Goal: Task Accomplishment & Management: Use online tool/utility

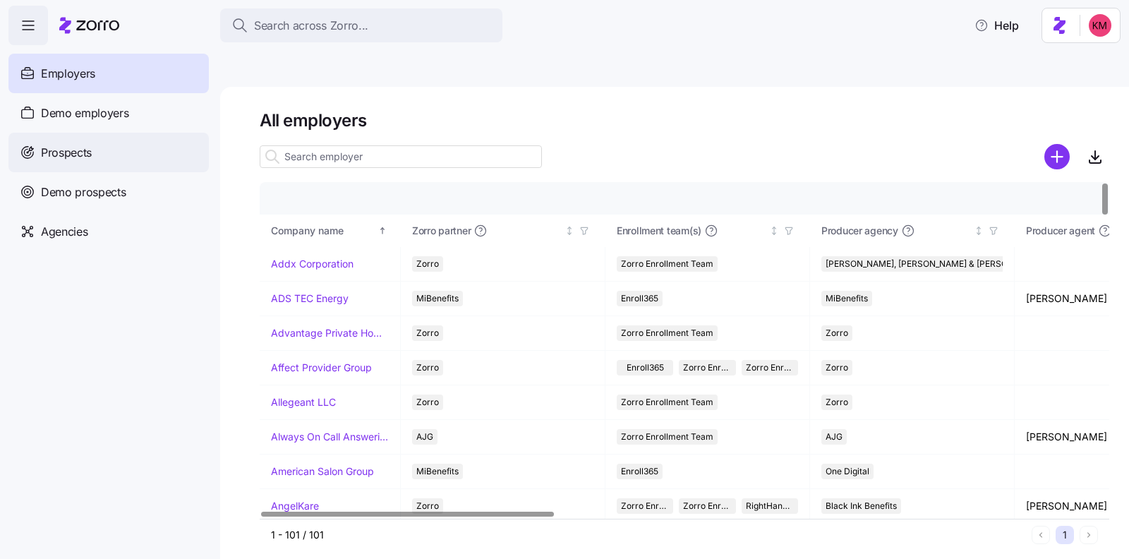
click at [76, 158] on span "Prospects" at bounding box center [66, 153] width 51 height 18
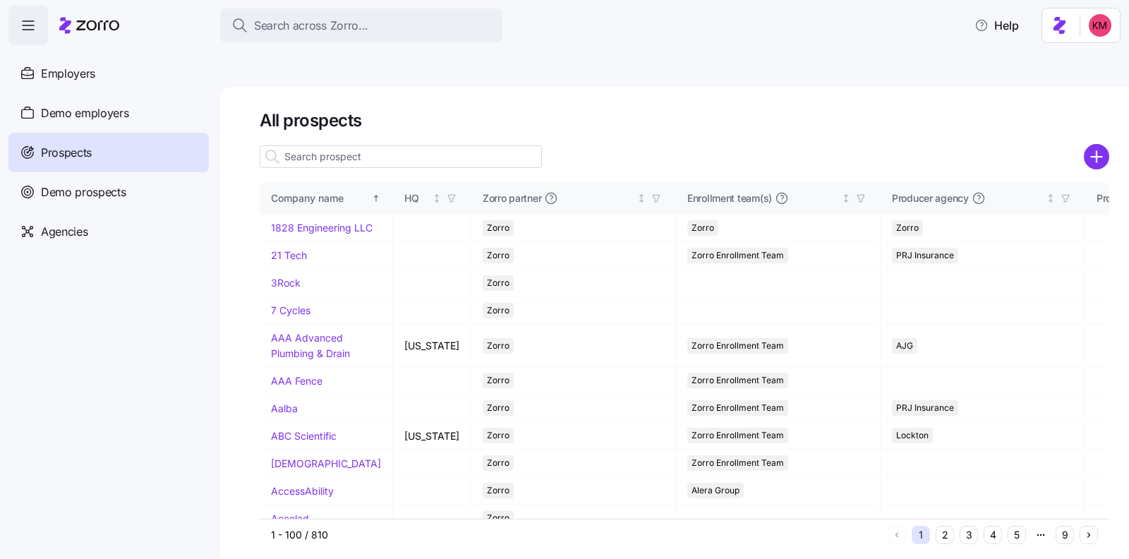
click at [440, 145] on input at bounding box center [401, 156] width 282 height 23
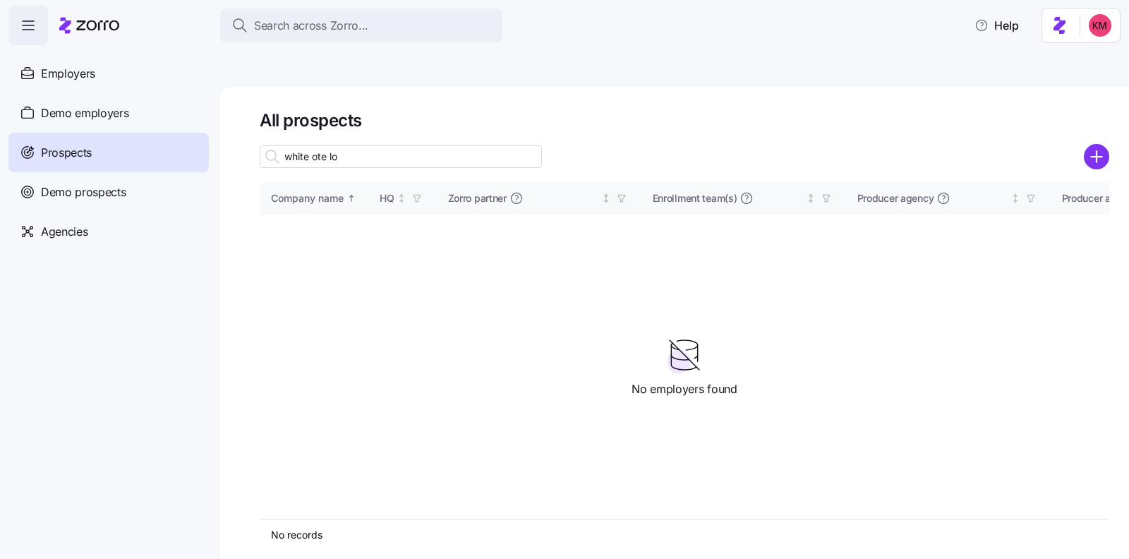
click at [330, 145] on input "white ote lo" at bounding box center [401, 156] width 282 height 23
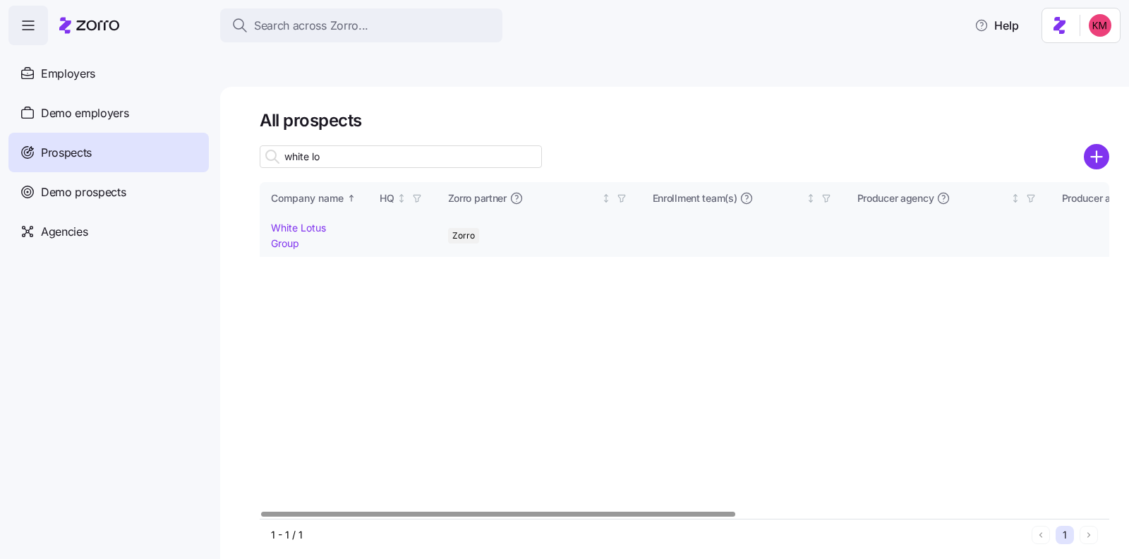
type input "white lo"
click at [306, 222] on link "White Lotus Group" at bounding box center [298, 236] width 55 height 28
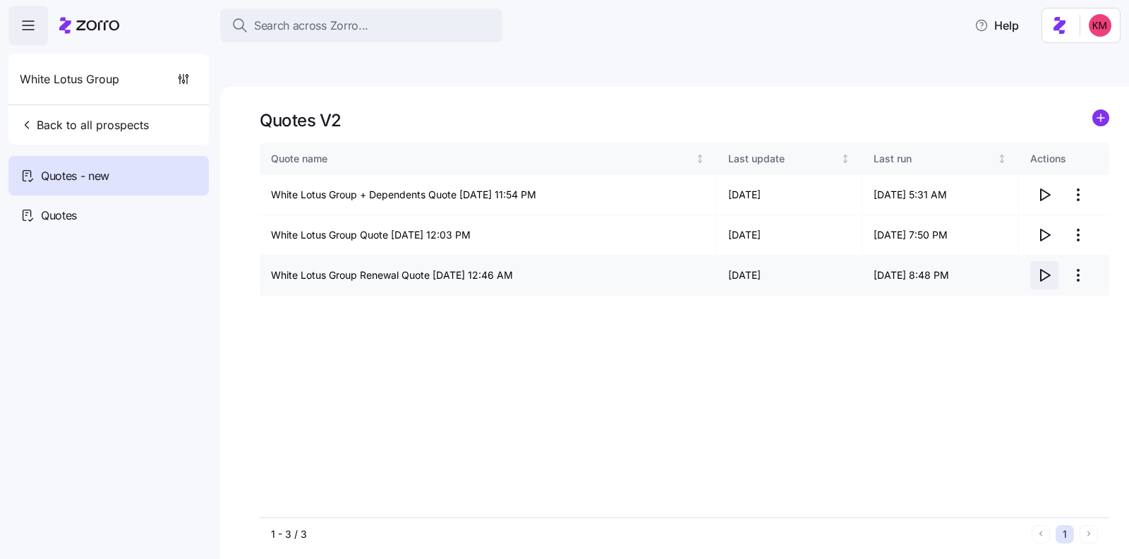
click at [903, 267] on icon "button" at bounding box center [1044, 275] width 17 height 17
click at [83, 123] on span "Back to all prospects" at bounding box center [84, 124] width 129 height 17
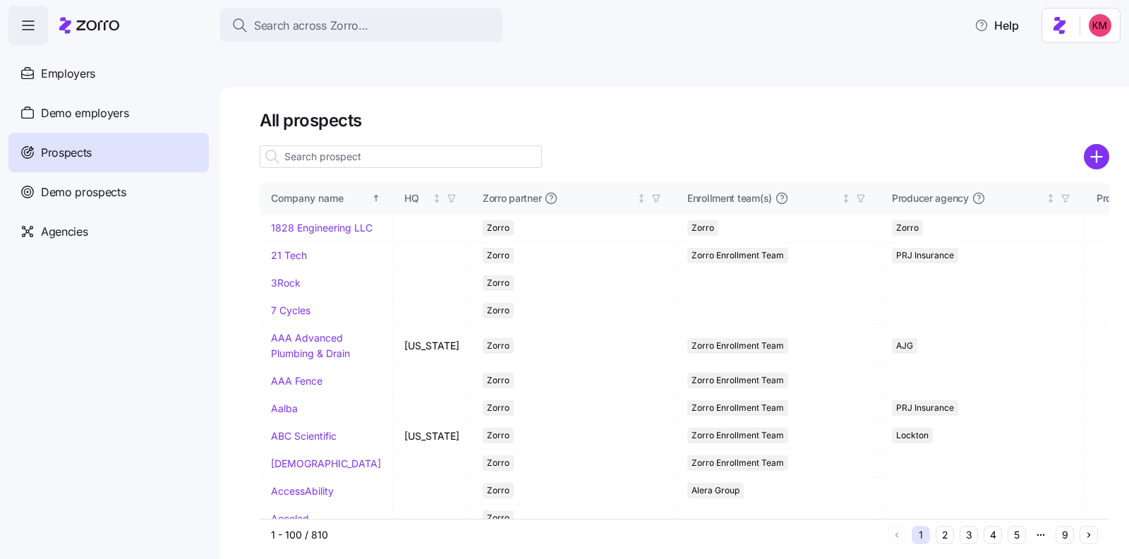
click at [349, 145] on input at bounding box center [401, 156] width 282 height 23
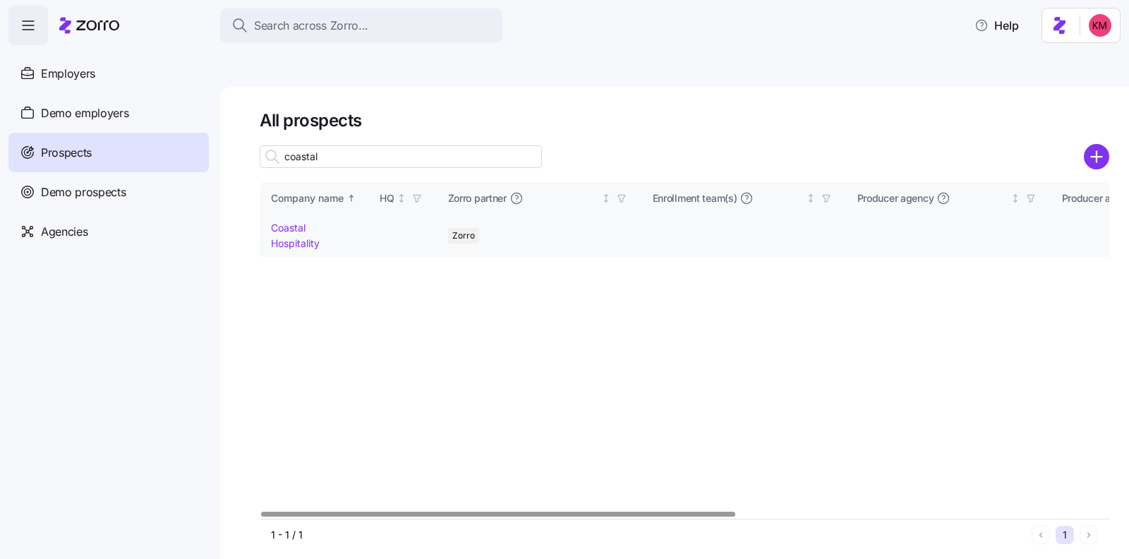
type input "coastal"
click at [301, 215] on td "Coastal Hospitality" at bounding box center [314, 236] width 109 height 42
click at [296, 222] on link "Coastal Hospitality" at bounding box center [295, 236] width 49 height 28
click at [292, 222] on link "Coastal Hospitality" at bounding box center [295, 236] width 49 height 28
click at [473, 346] on div "Company name HQ [PERSON_NAME] partner Enrollment team(s) Producer agency Produc…" at bounding box center [685, 350] width 850 height 337
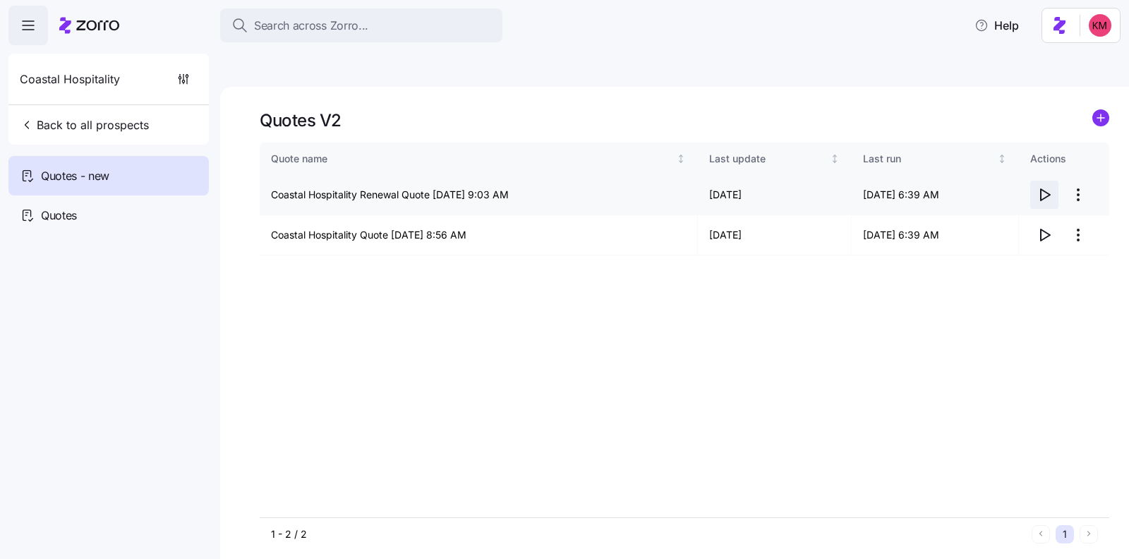
click at [903, 186] on icon "button" at bounding box center [1044, 194] width 17 height 17
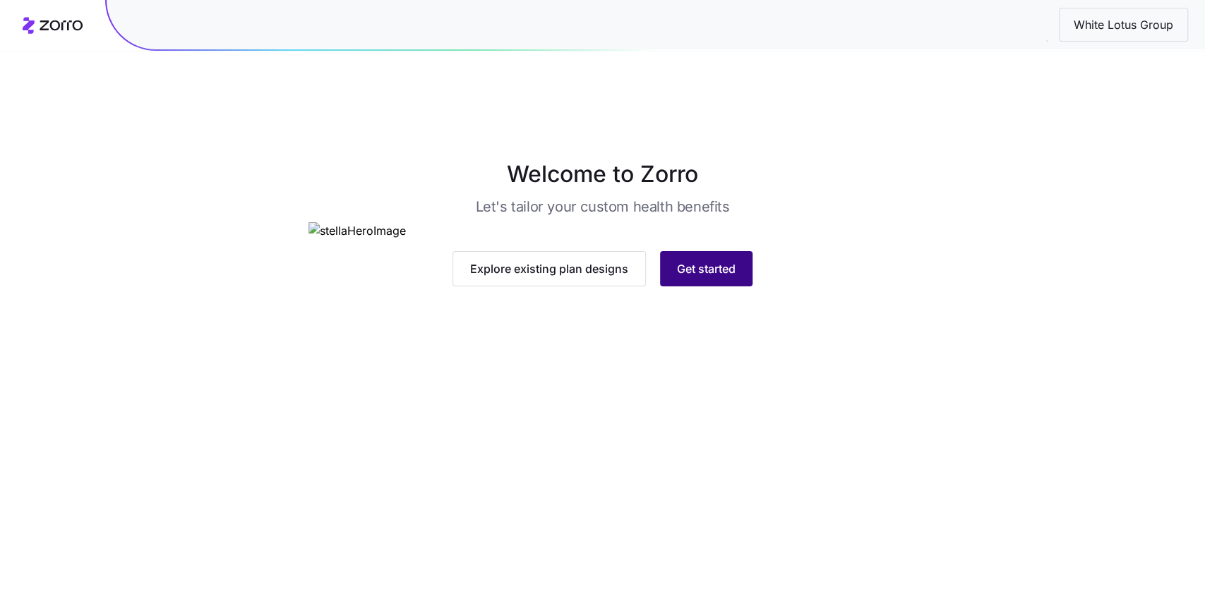
click at [722, 286] on button "Get started" at bounding box center [706, 268] width 92 height 35
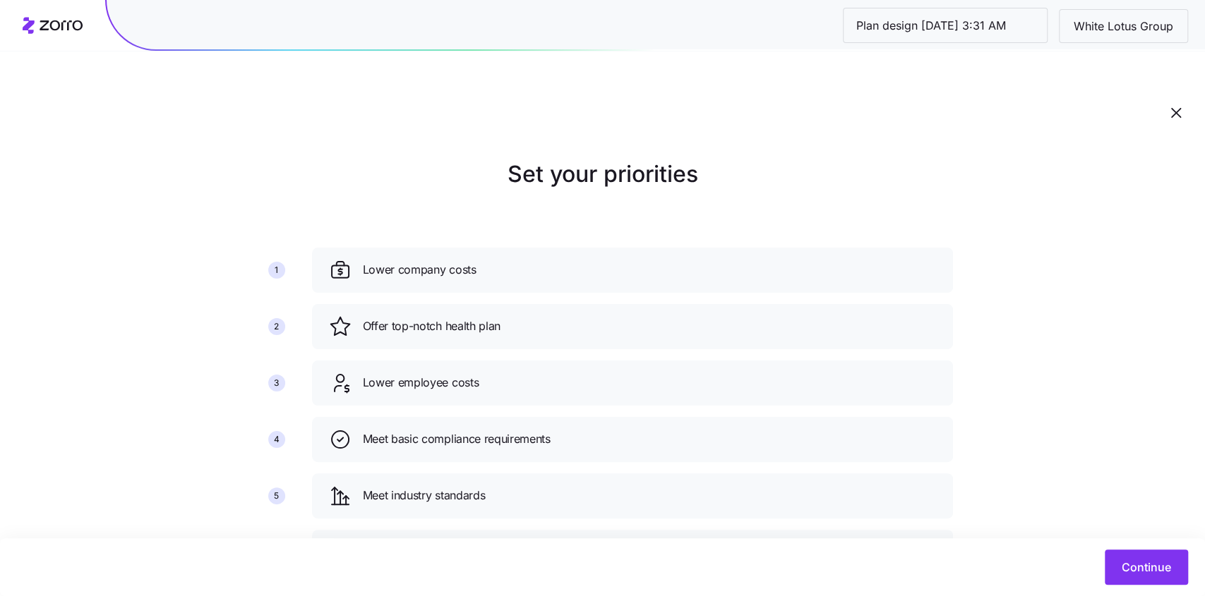
click at [1143, 542] on div "Continue" at bounding box center [602, 567] width 1205 height 58
click at [1139, 567] on span "Continue" at bounding box center [1145, 567] width 49 height 17
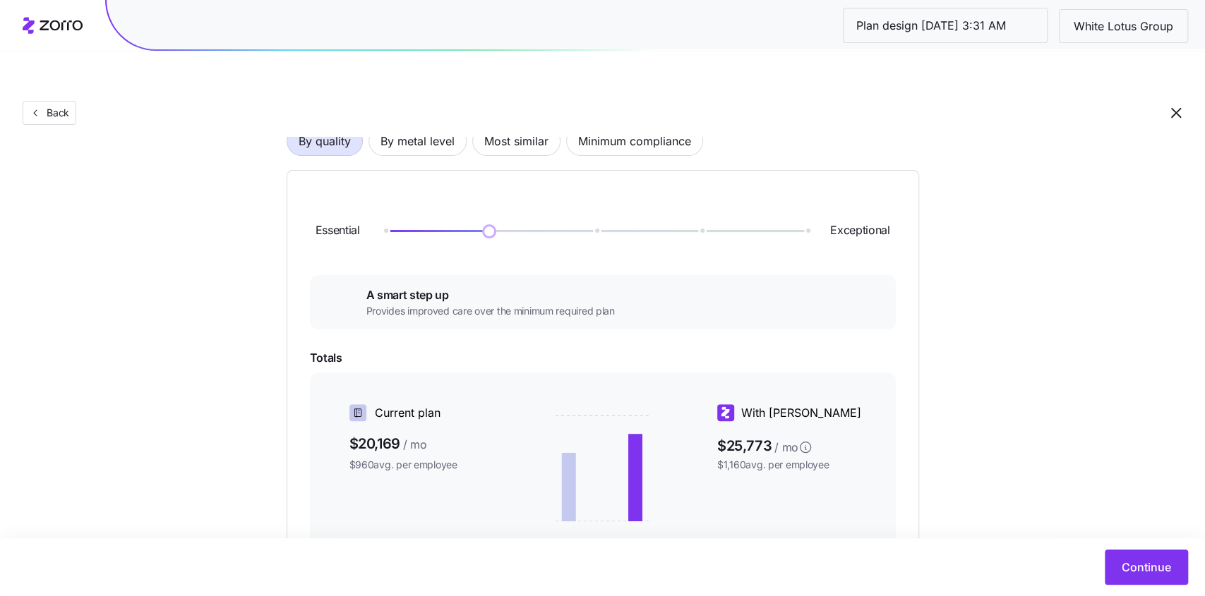
scroll to position [120, 0]
click at [423, 128] on button "By metal level" at bounding box center [417, 143] width 98 height 30
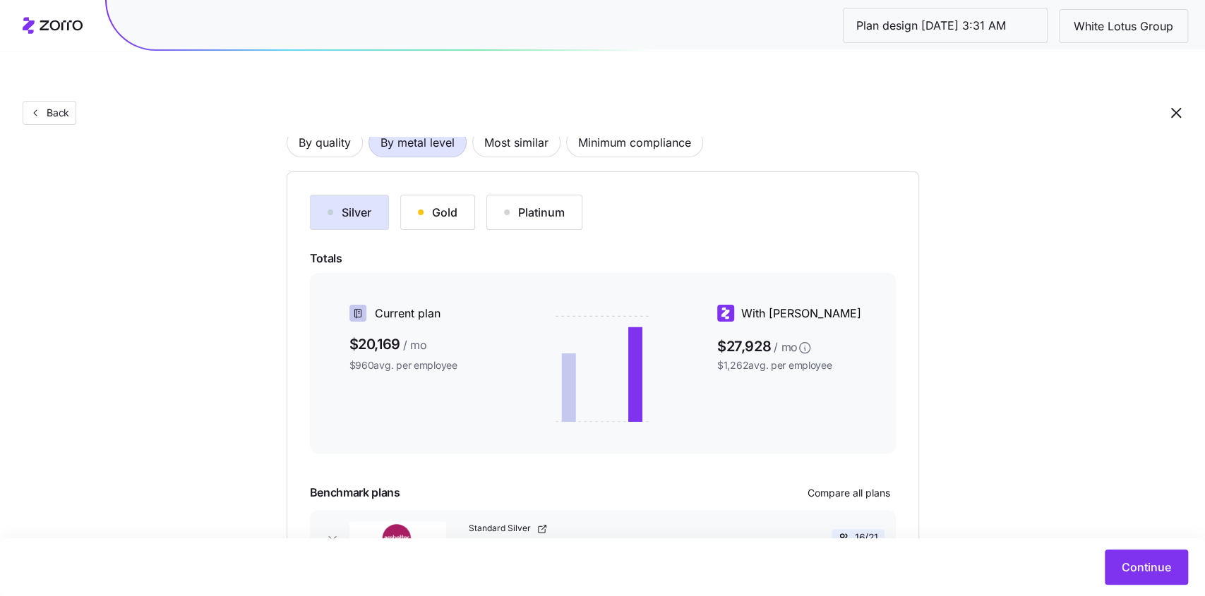
click at [433, 204] on div "Gold" at bounding box center [438, 212] width 40 height 17
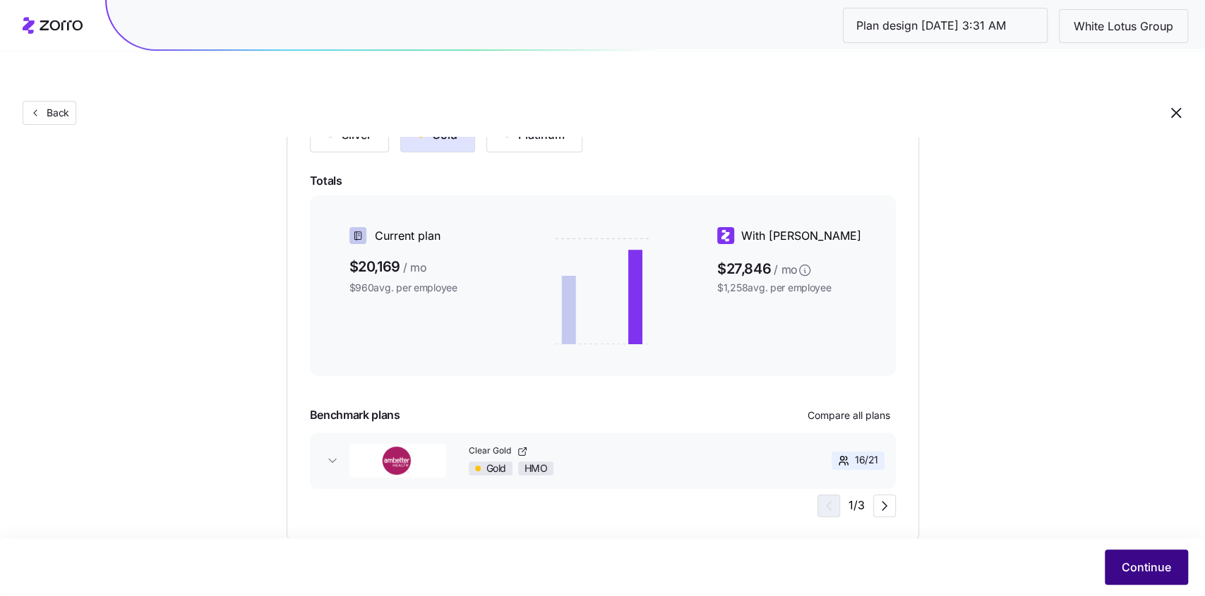
click at [1113, 571] on button "Continue" at bounding box center [1145, 567] width 83 height 35
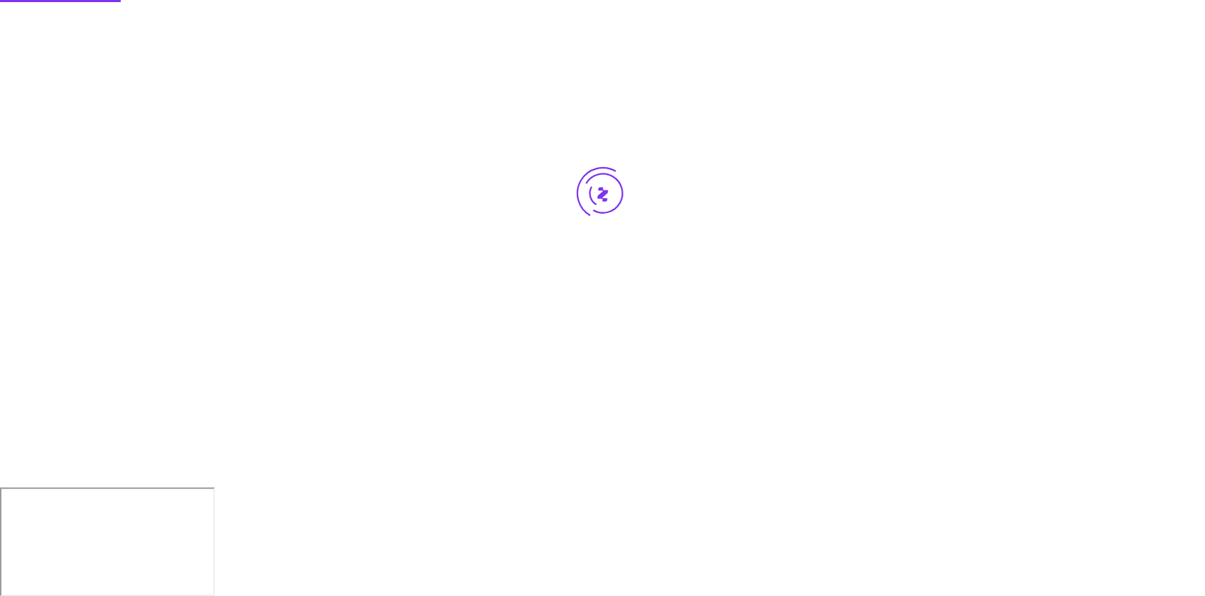
scroll to position [0, 0]
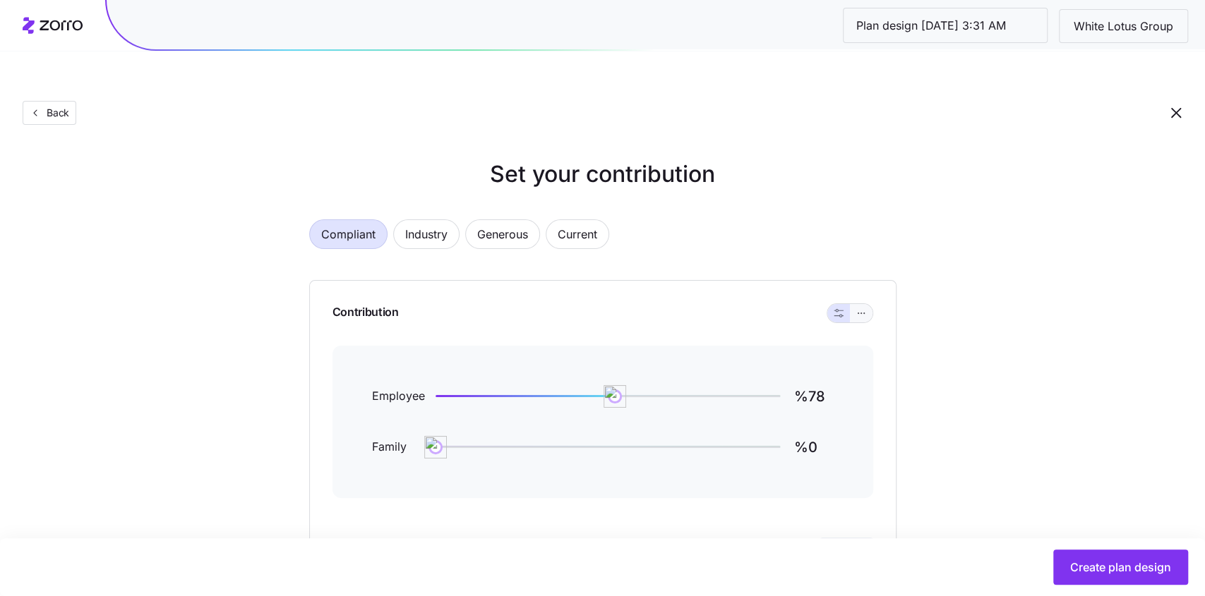
click at [864, 305] on icon "button" at bounding box center [861, 313] width 10 height 17
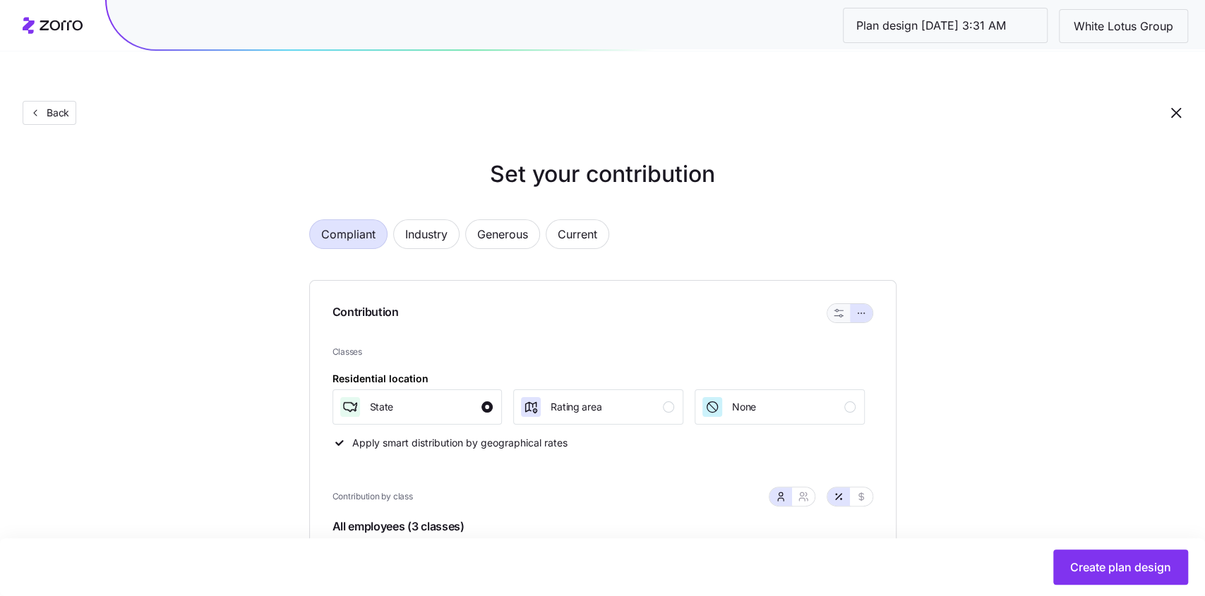
click at [836, 308] on icon "button" at bounding box center [838, 313] width 10 height 10
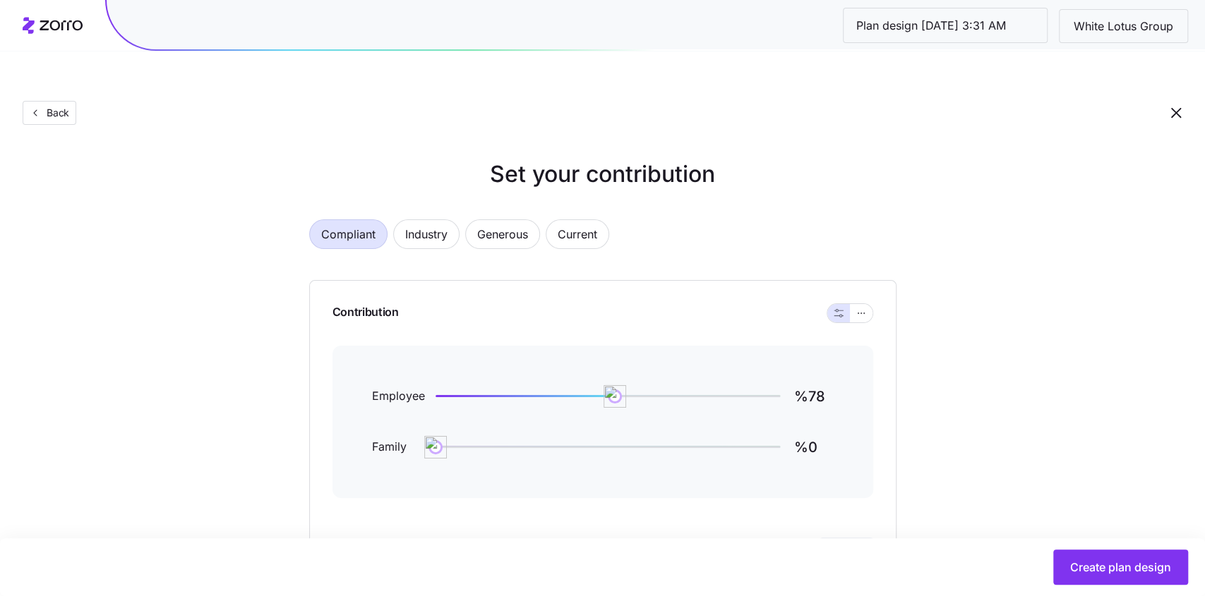
click at [873, 282] on div "Contribution Employee %78 Family %0 Reset Apply" at bounding box center [602, 434] width 587 height 309
click at [868, 282] on div "Contribution Employee %78 Family %0 Reset Apply" at bounding box center [602, 434] width 587 height 309
click at [859, 305] on icon "button" at bounding box center [861, 313] width 10 height 17
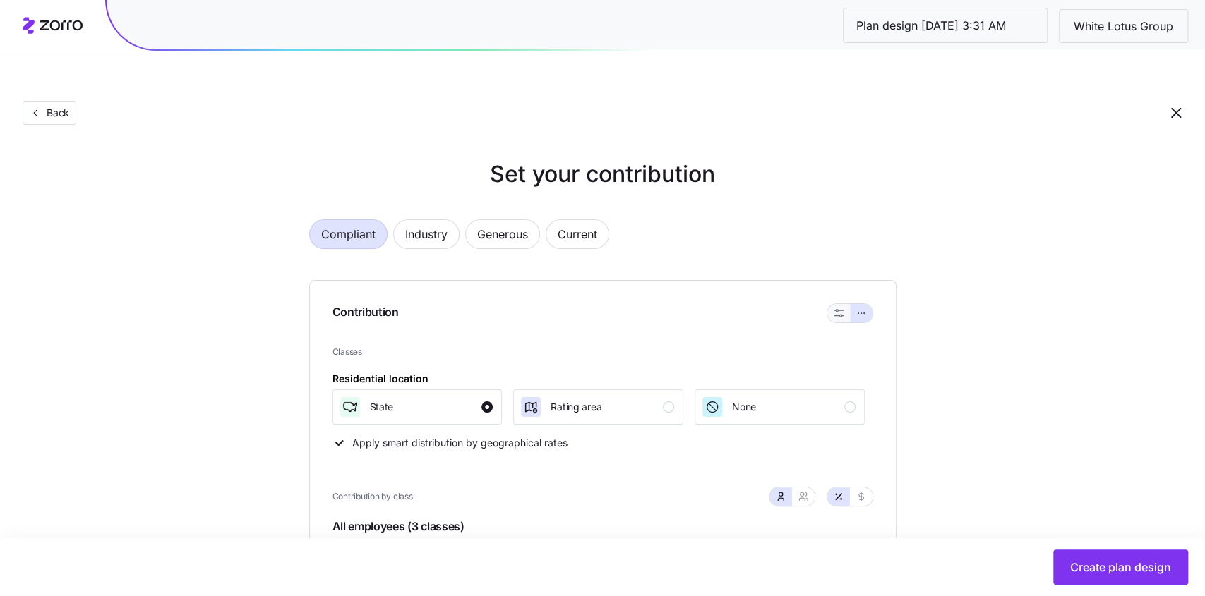
click at [845, 304] on button "button" at bounding box center [838, 313] width 23 height 18
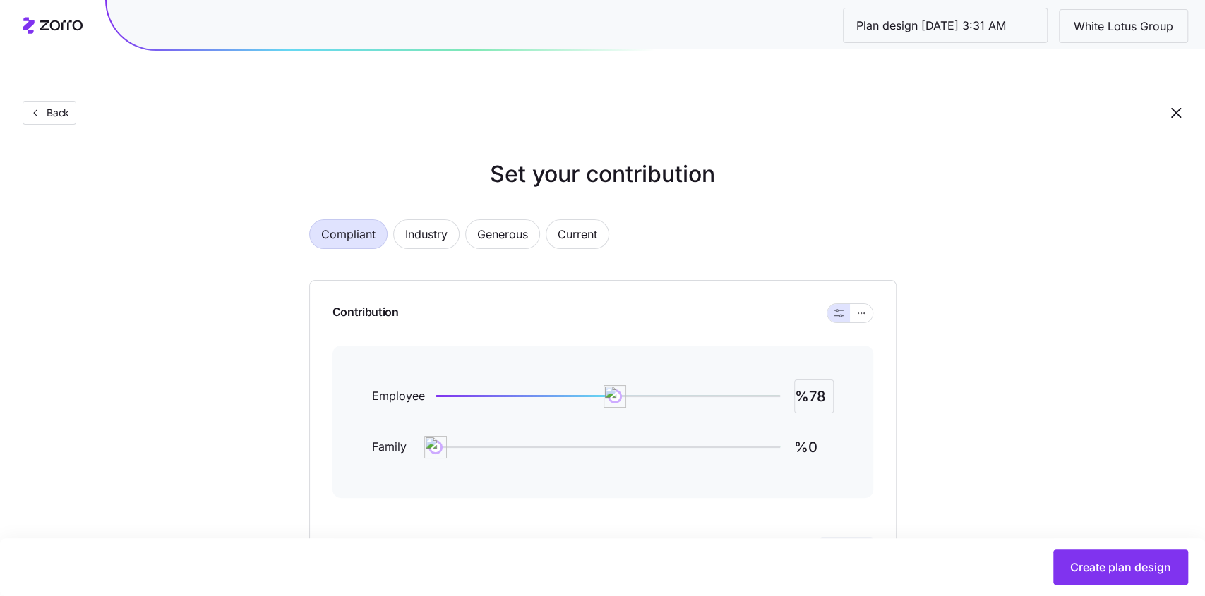
click at [809, 380] on input "%78" at bounding box center [814, 397] width 40 height 34
type input "%69"
type input "%41"
click at [843, 538] on button "Apply" at bounding box center [846, 552] width 54 height 28
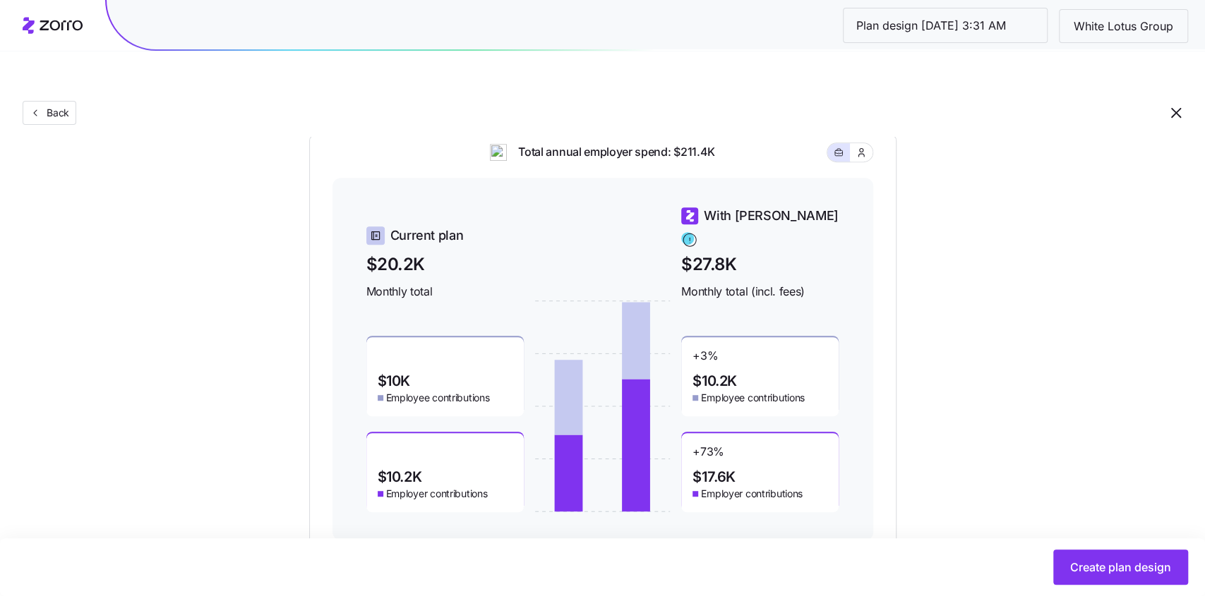
scroll to position [465, 0]
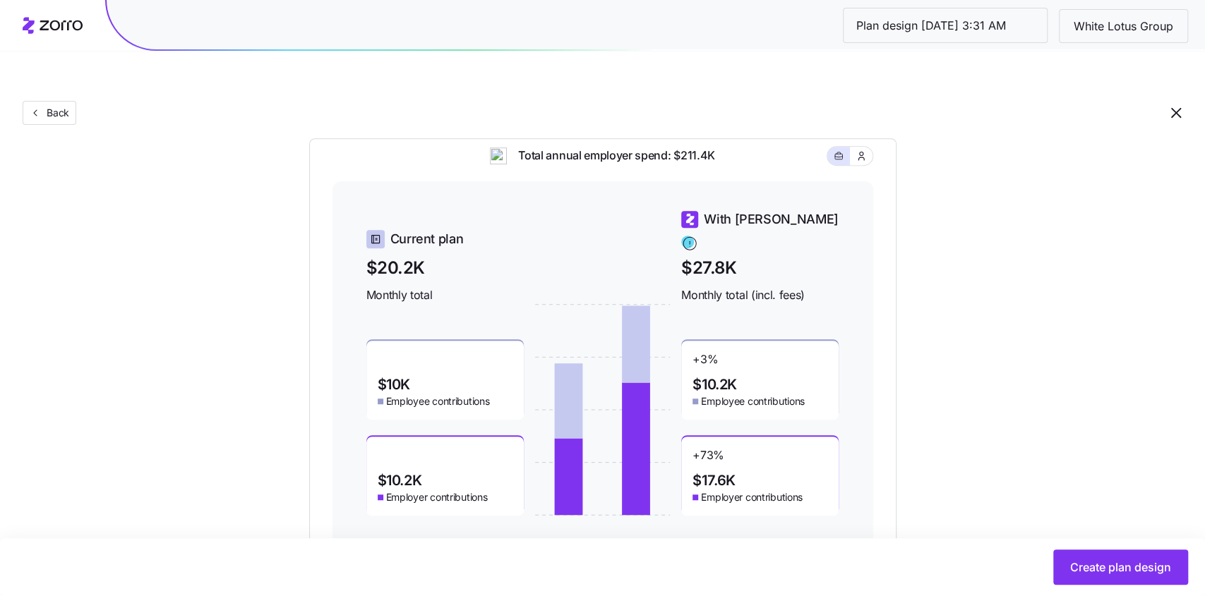
click at [1048, 569] on div "Create plan design" at bounding box center [600, 567] width 1173 height 35
click at [1062, 569] on button "Create plan design" at bounding box center [1120, 567] width 135 height 35
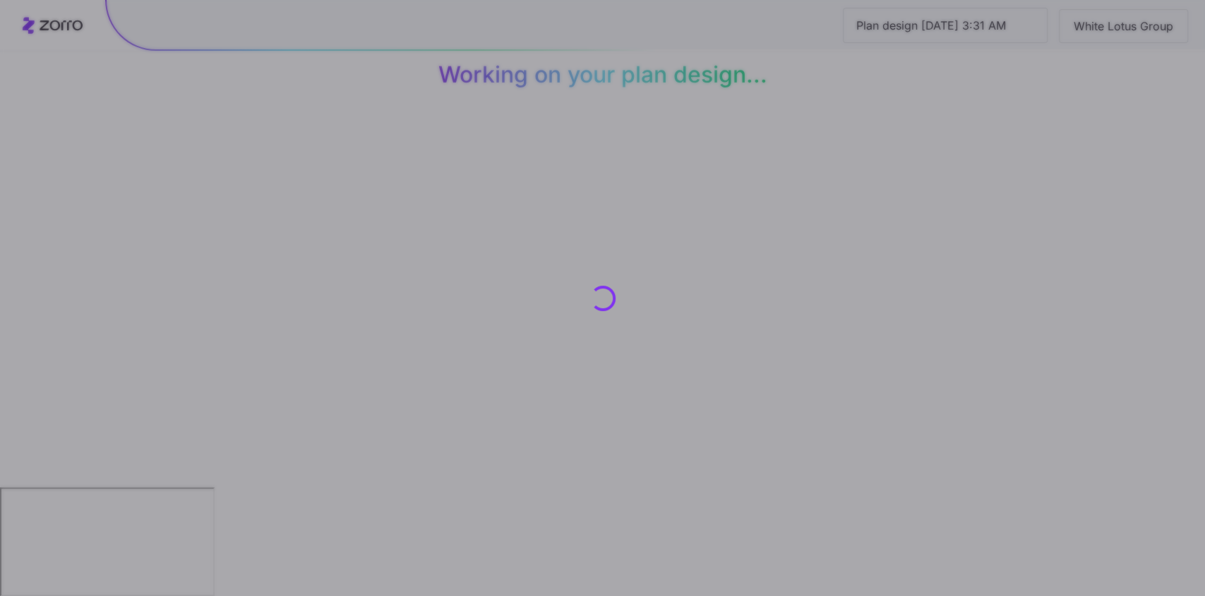
scroll to position [0, 0]
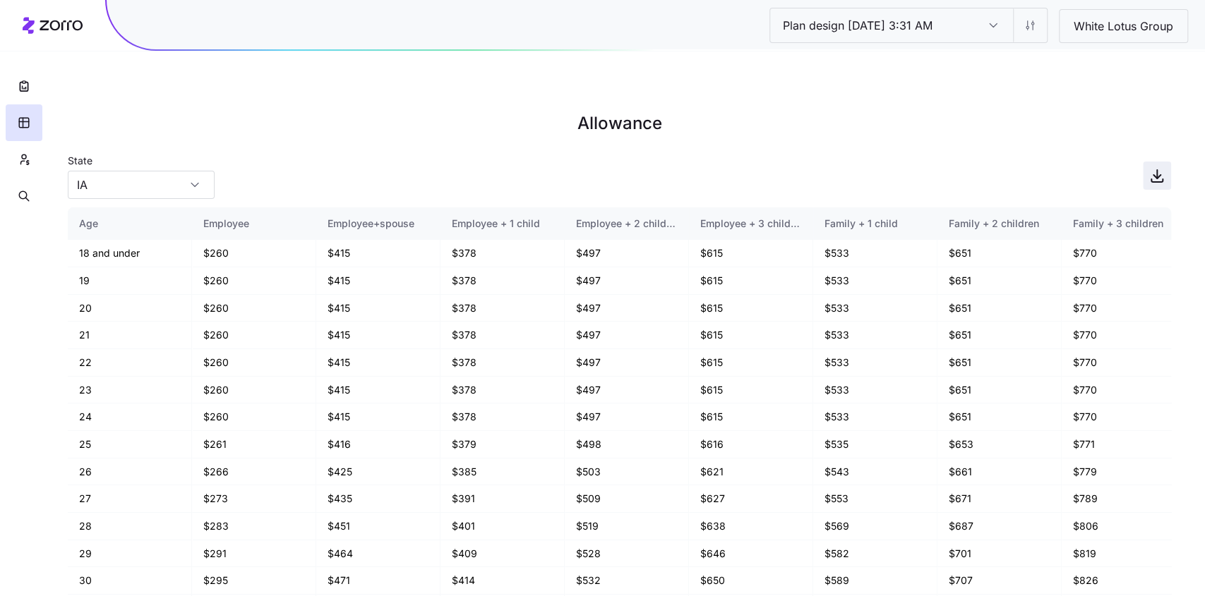
click at [1160, 167] on icon "button" at bounding box center [1156, 175] width 17 height 17
click at [22, 155] on icon "button" at bounding box center [24, 159] width 13 height 14
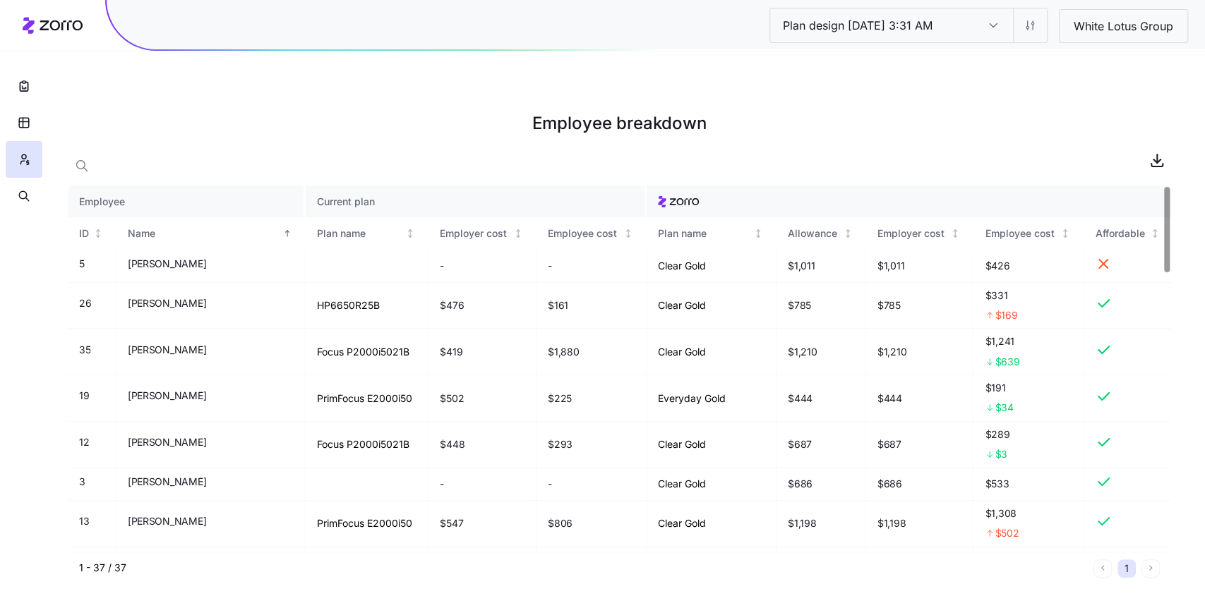
click at [1172, 123] on main "Employee breakdown Employee Current plan ID Name Plan name Employer cost Employ…" at bounding box center [602, 331] width 1205 height 596
click at [1154, 152] on icon "button" at bounding box center [1156, 160] width 17 height 17
click at [24, 89] on icon "button" at bounding box center [24, 86] width 14 height 14
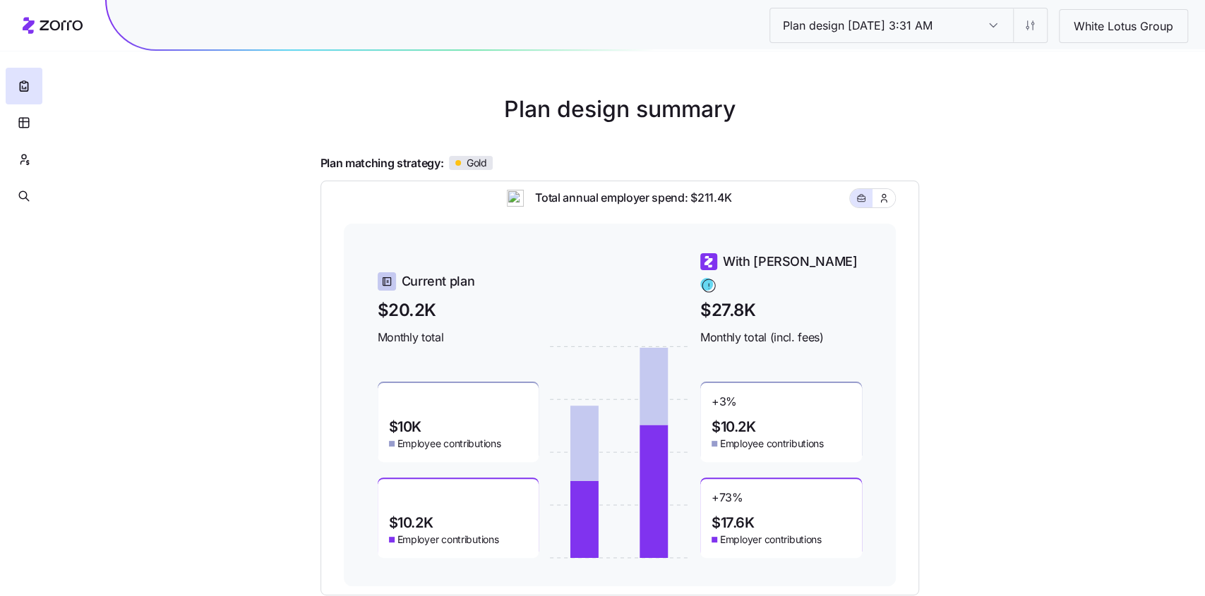
scroll to position [20, 0]
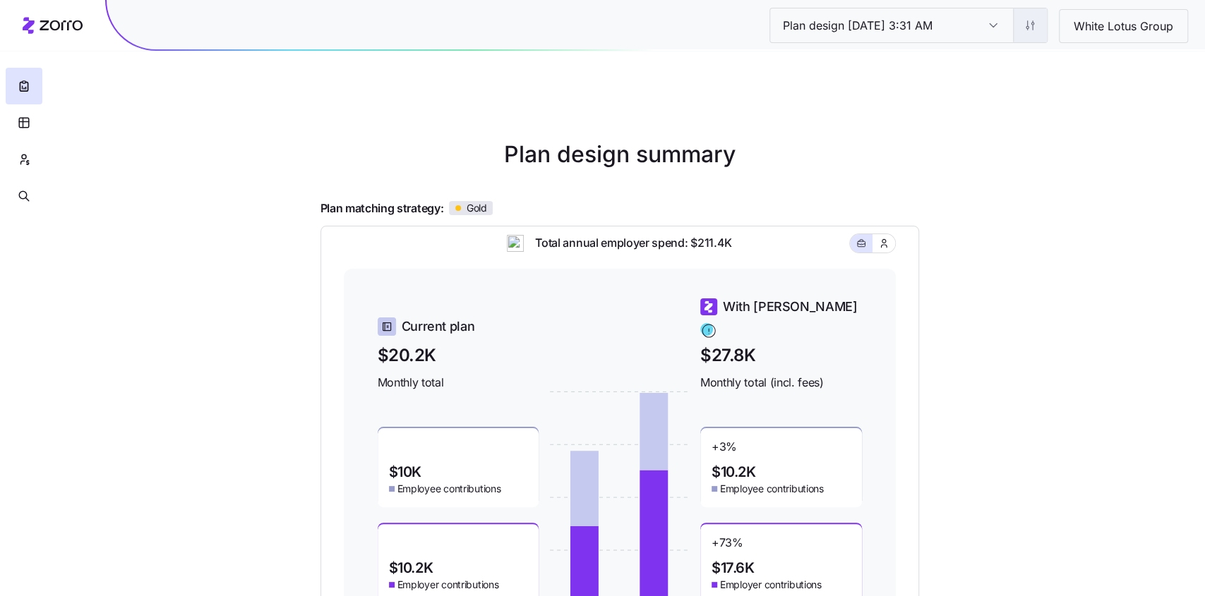
click at [1028, 21] on html "Plan design 10/11/2025 3:31 AM Plan design 10/11/2025 3:31 AM White Lotus Group…" at bounding box center [602, 438] width 1205 height 916
click at [1006, 81] on div "Edit plan design (in wizard)" at bounding box center [971, 86] width 126 height 16
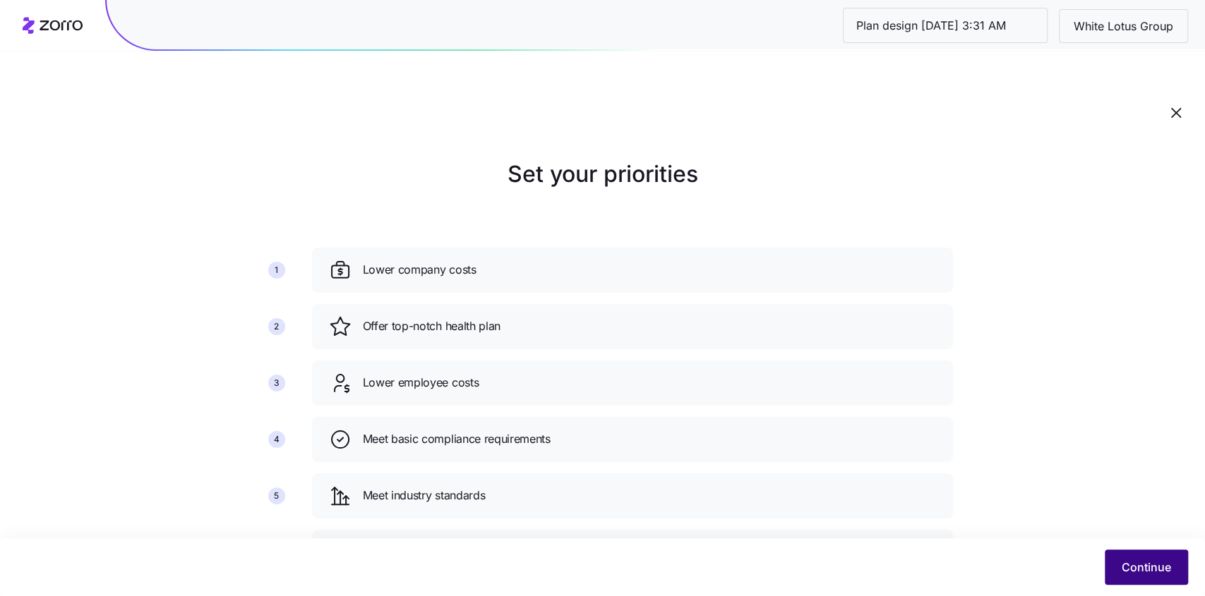
click at [1141, 563] on span "Continue" at bounding box center [1145, 567] width 49 height 17
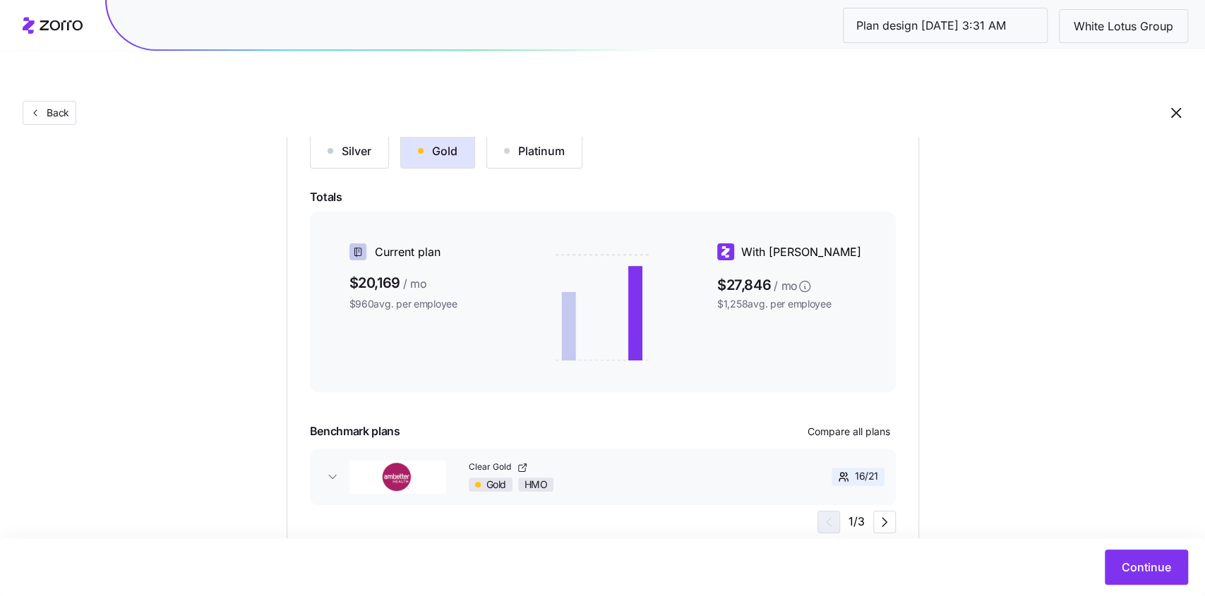
scroll to position [182, 0]
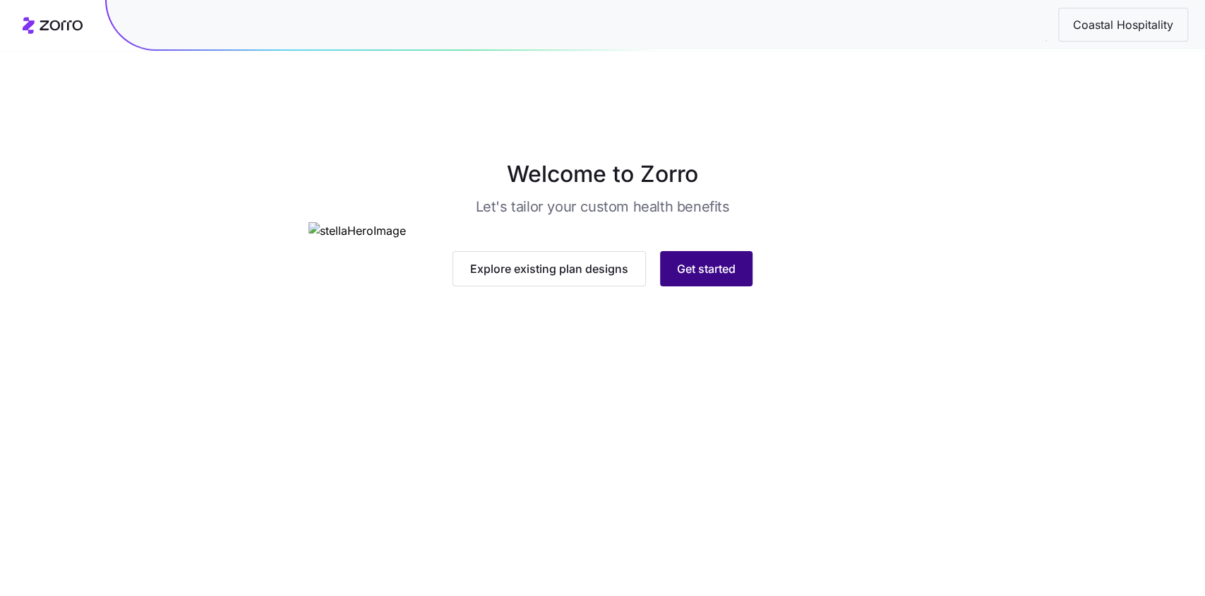
click at [677, 277] on span "Get started" at bounding box center [706, 268] width 59 height 17
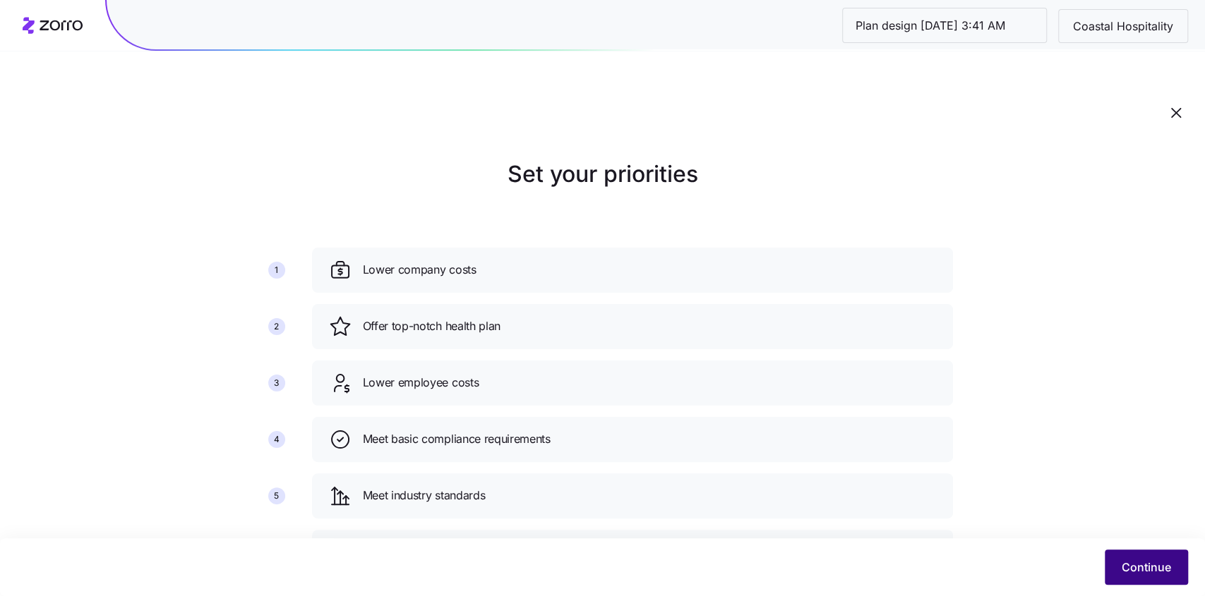
click at [1128, 566] on span "Continue" at bounding box center [1145, 567] width 49 height 17
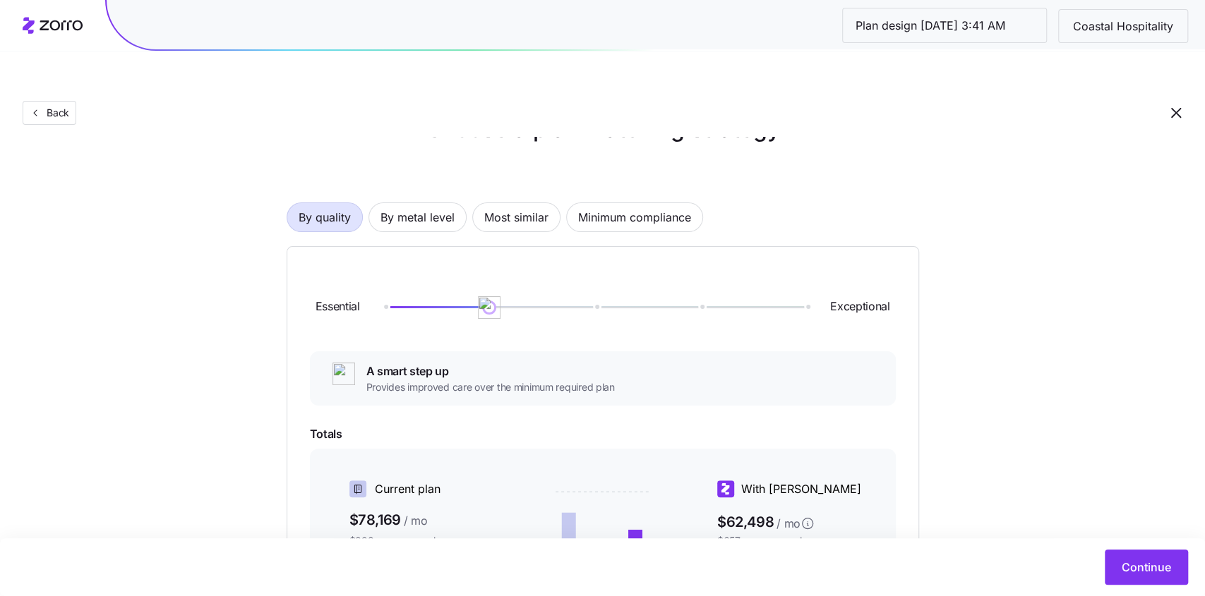
scroll to position [8, 0]
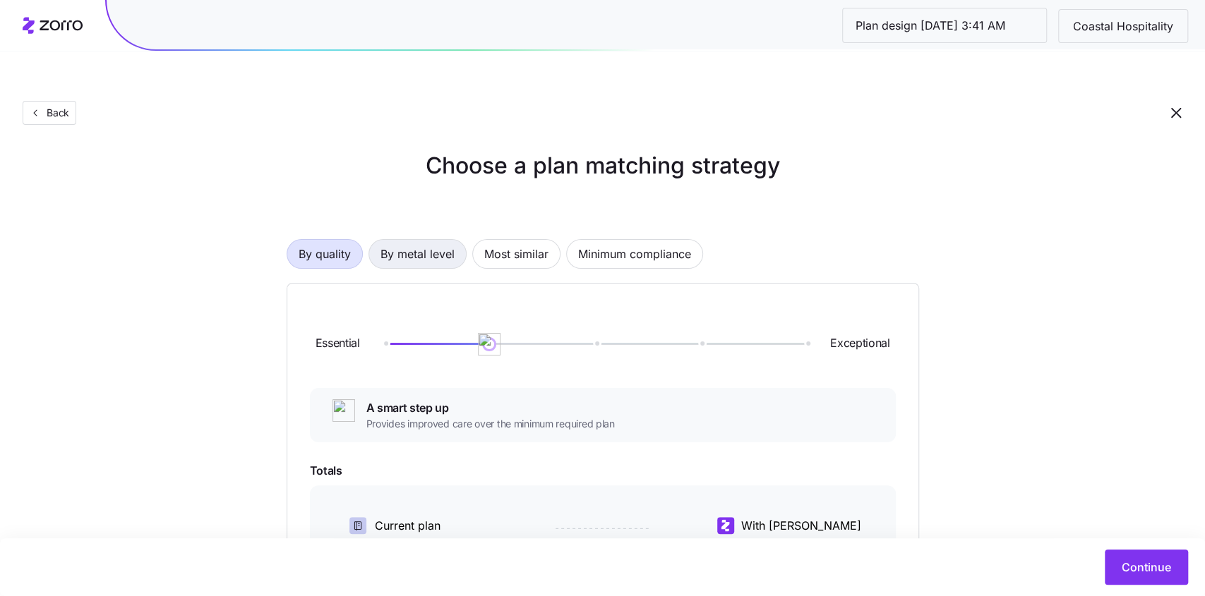
click at [407, 240] on span "By metal level" at bounding box center [417, 254] width 74 height 28
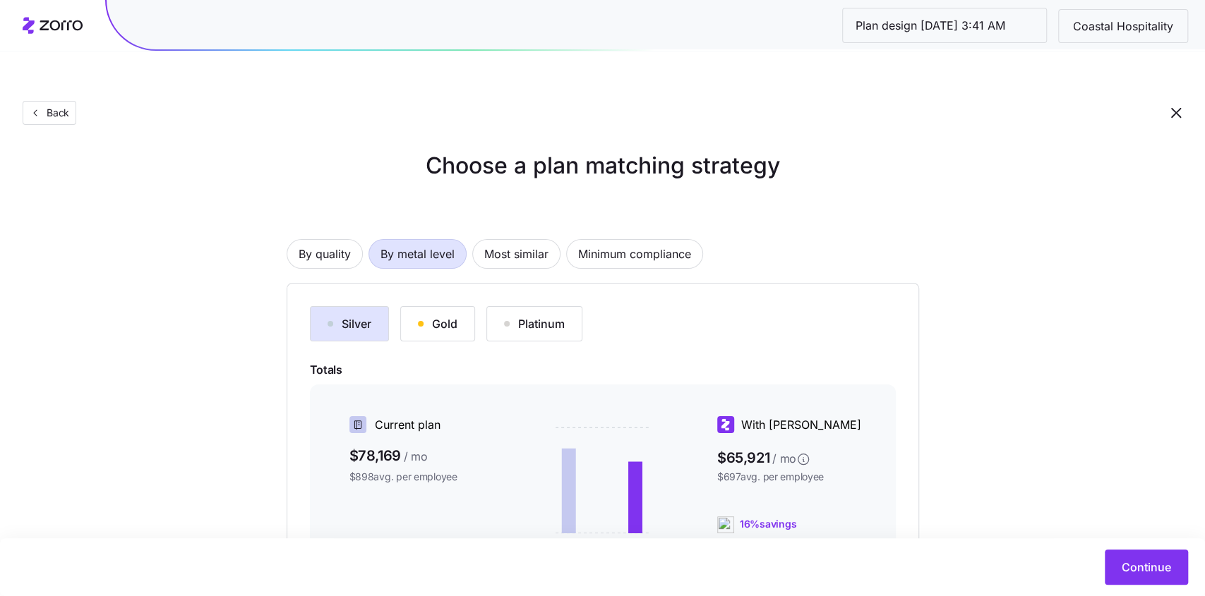
scroll to position [198, 0]
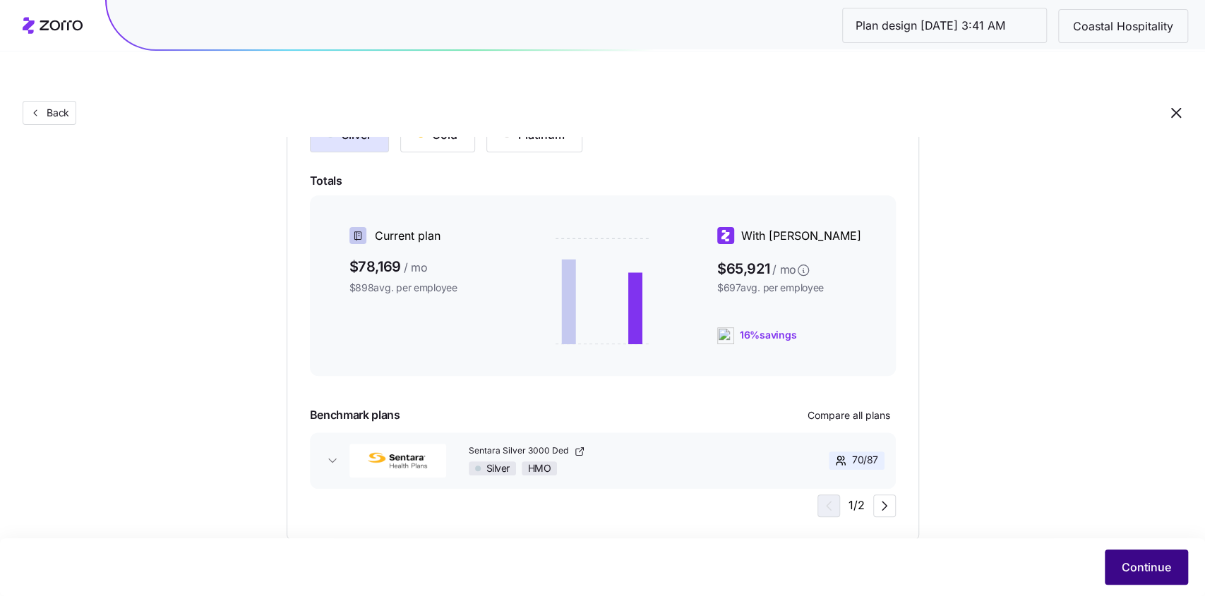
click at [1123, 562] on span "Continue" at bounding box center [1145, 567] width 49 height 17
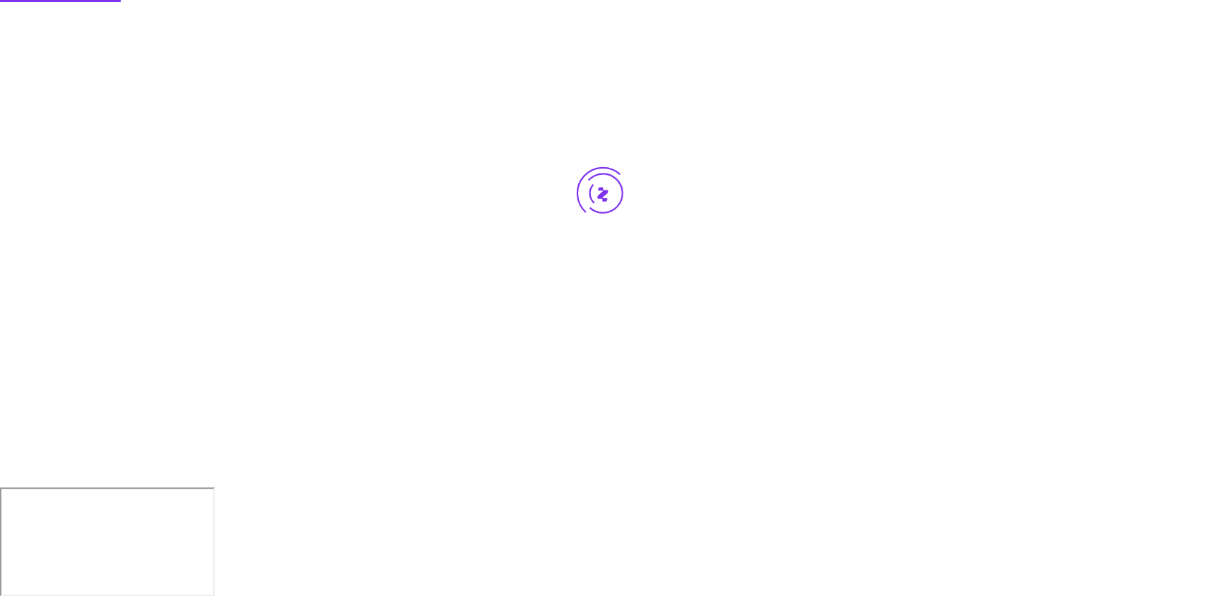
scroll to position [0, 0]
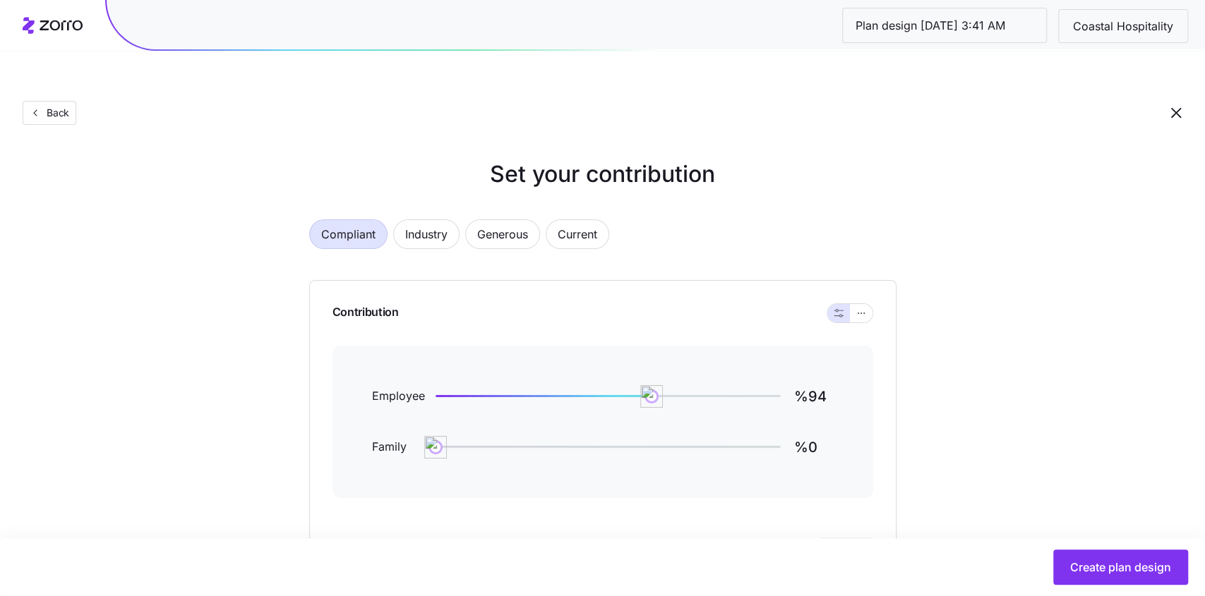
click at [852, 281] on div "Contribution" at bounding box center [602, 313] width 541 height 65
click at [854, 304] on button "button" at bounding box center [861, 313] width 23 height 18
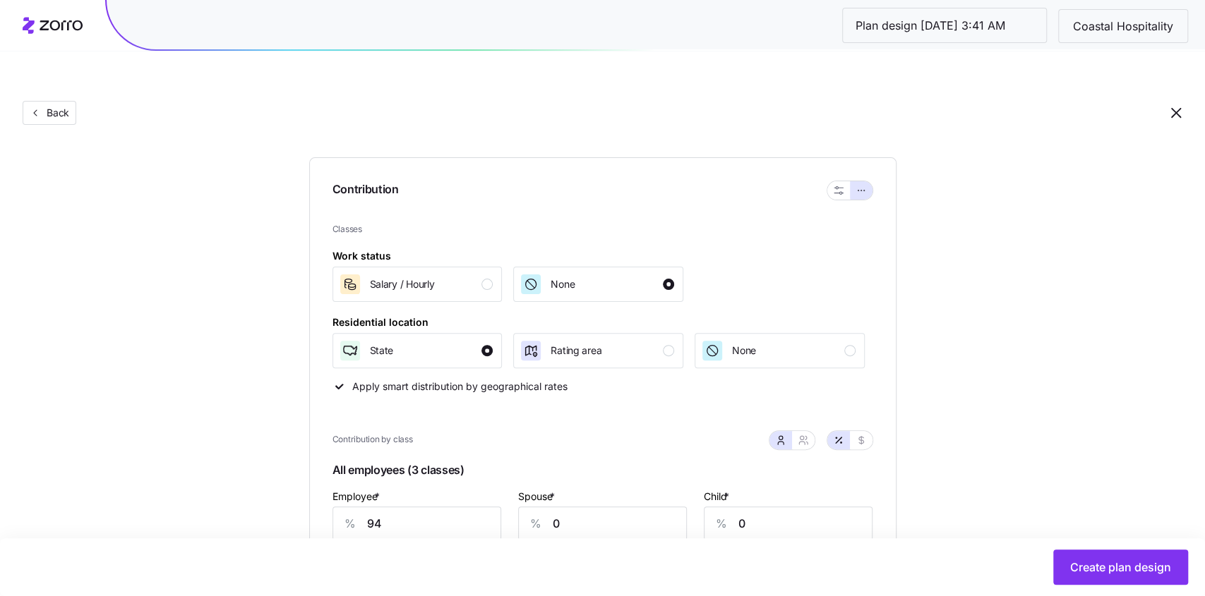
scroll to position [124, 0]
click at [420, 505] on input "94" at bounding box center [416, 522] width 169 height 34
type input "57"
type input "59"
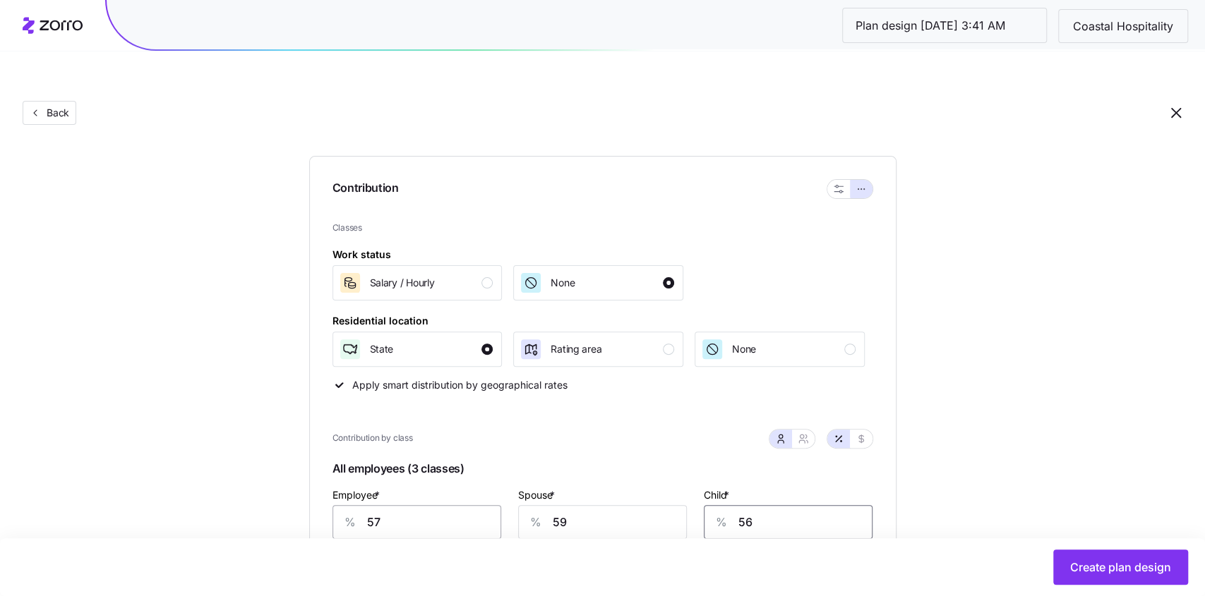
type input "56"
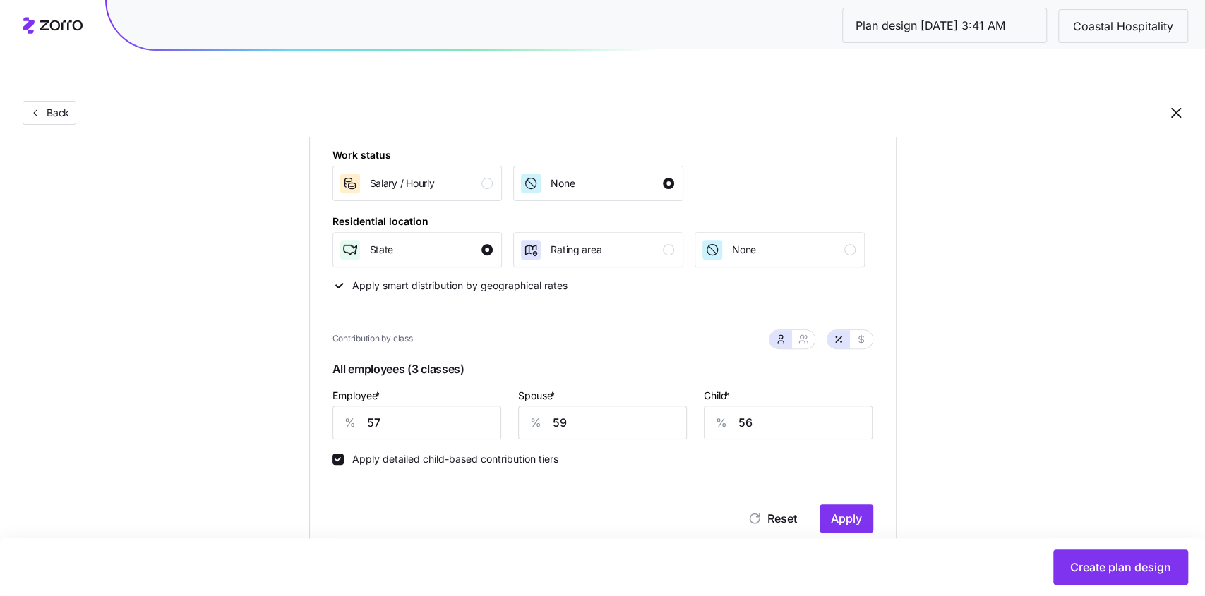
scroll to position [227, 0]
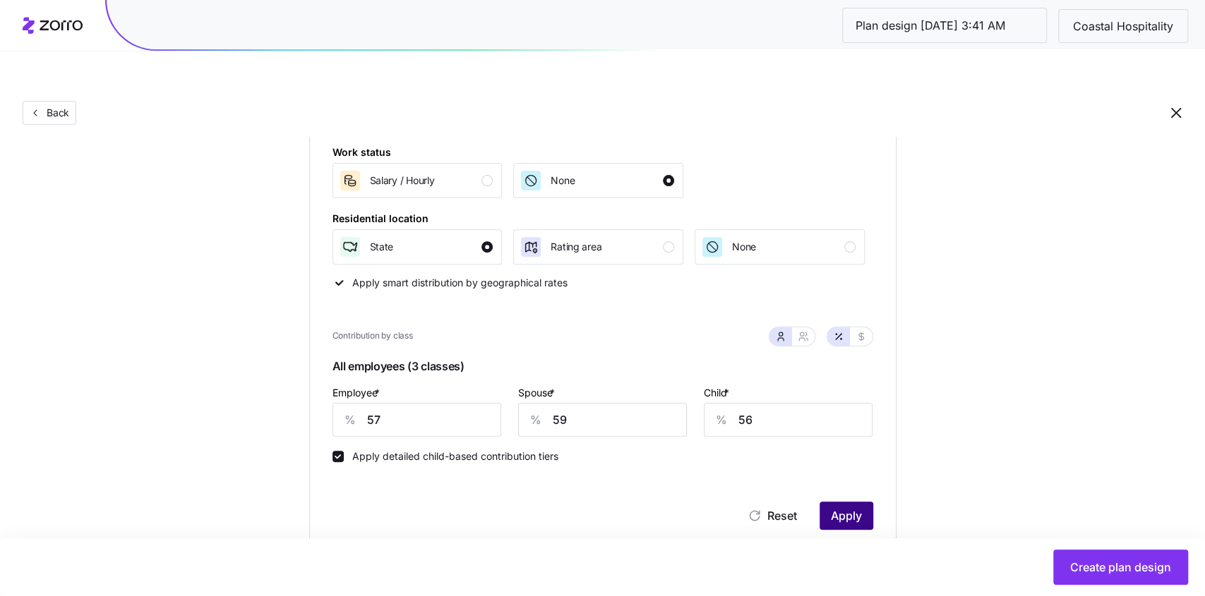
click at [843, 502] on button "Apply" at bounding box center [846, 516] width 54 height 28
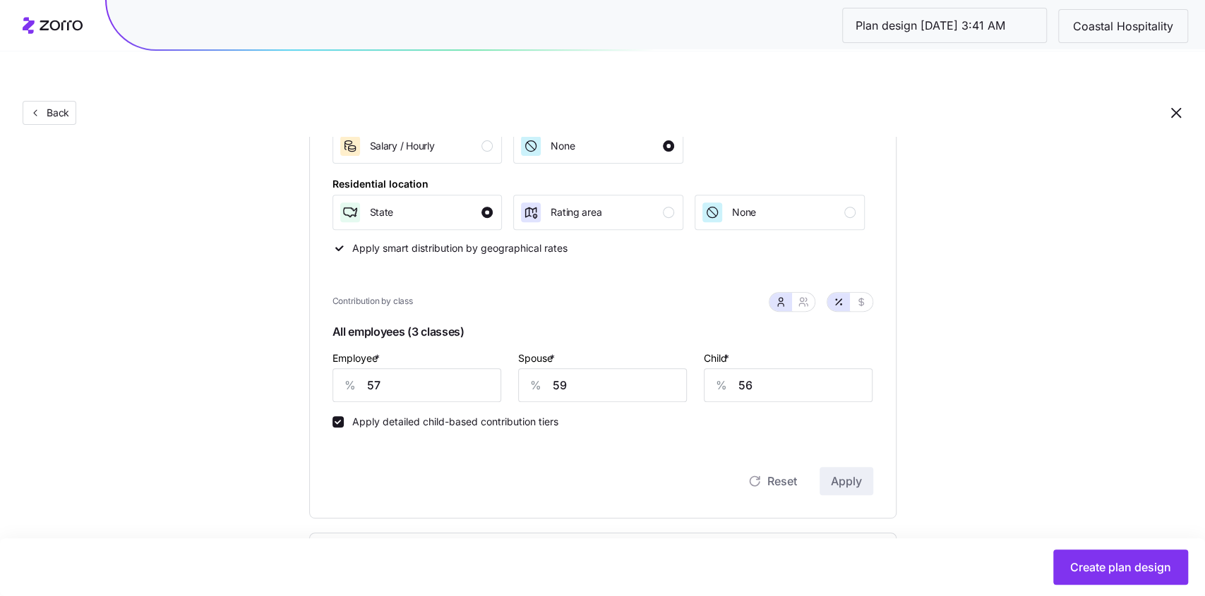
scroll to position [255, 0]
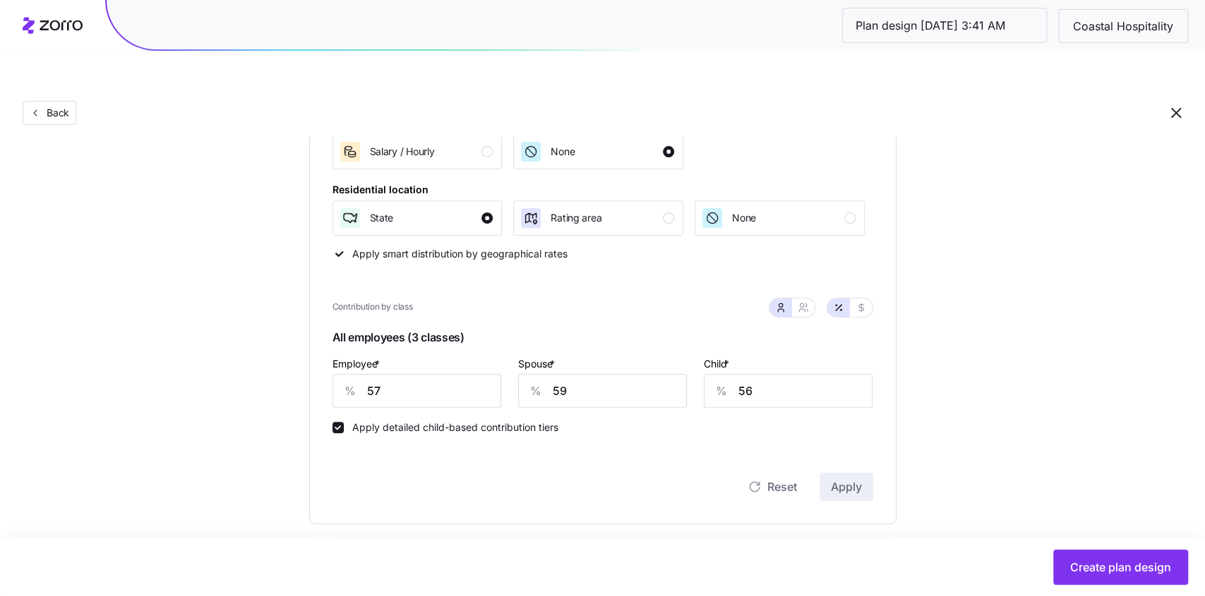
click at [809, 298] on div at bounding box center [791, 307] width 45 height 18
click at [798, 302] on button "button" at bounding box center [802, 307] width 11 height 11
type input "58"
type input "57"
click at [780, 302] on icon "button" at bounding box center [780, 307] width 11 height 11
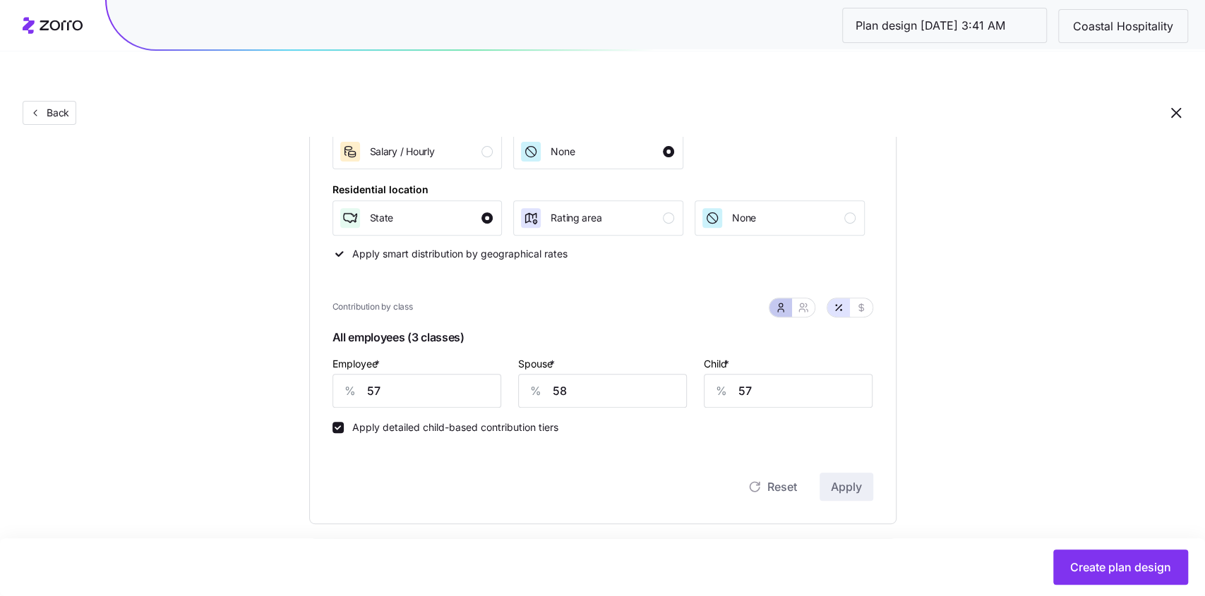
type input "59"
type input "56"
click at [808, 302] on span "button" at bounding box center [802, 307] width 11 height 11
type input "58"
type input "57"
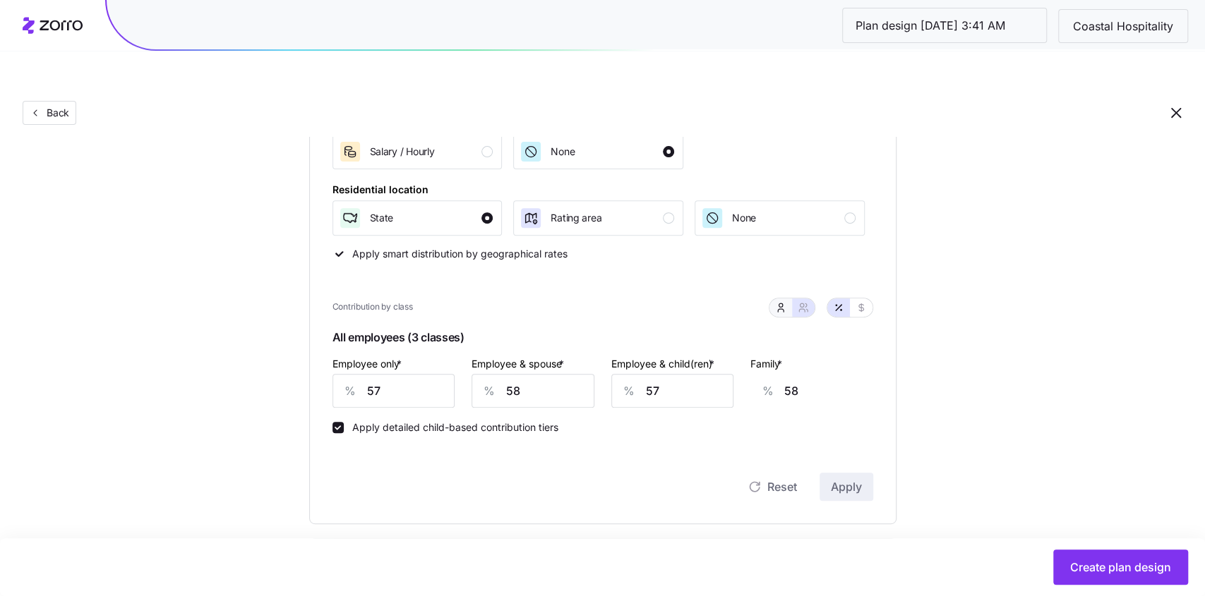
click at [779, 303] on icon "button" at bounding box center [780, 305] width 4 height 4
type input "59"
type input "56"
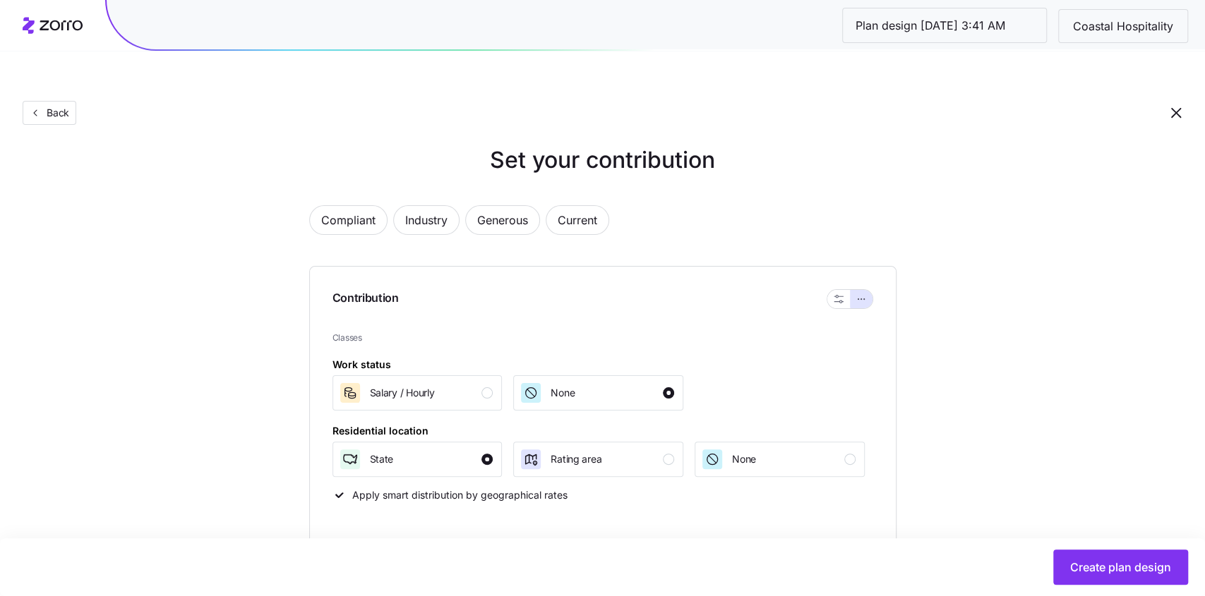
scroll to position [0, 0]
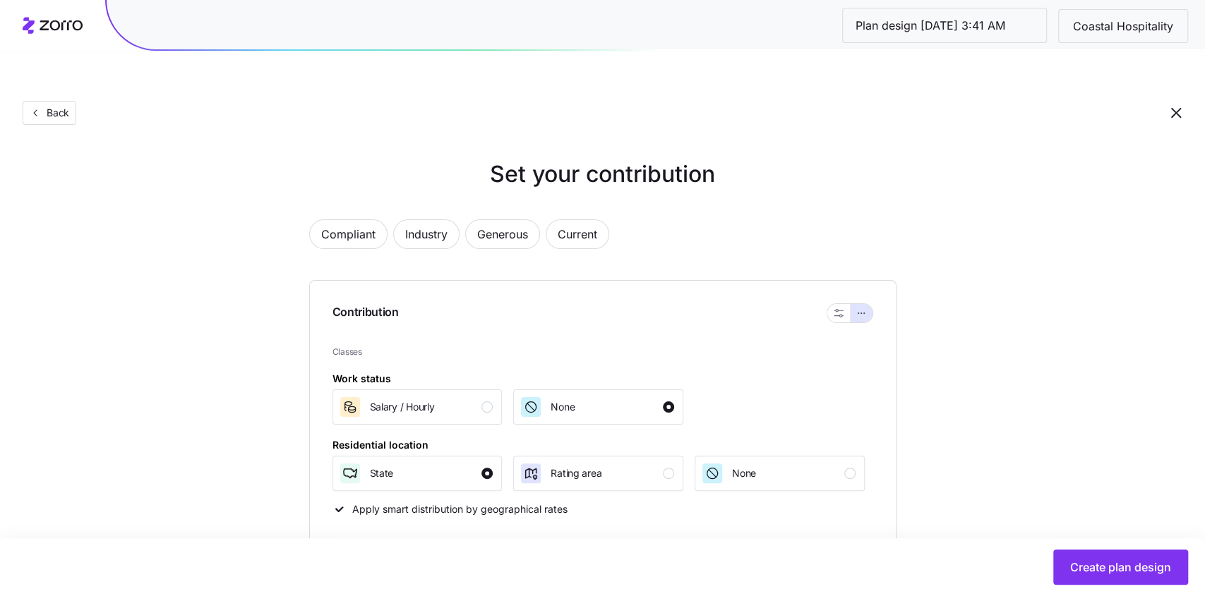
click at [78, 93] on div "Back" at bounding box center [602, 84] width 1205 height 103
click at [55, 106] on span "Back" at bounding box center [55, 113] width 28 height 14
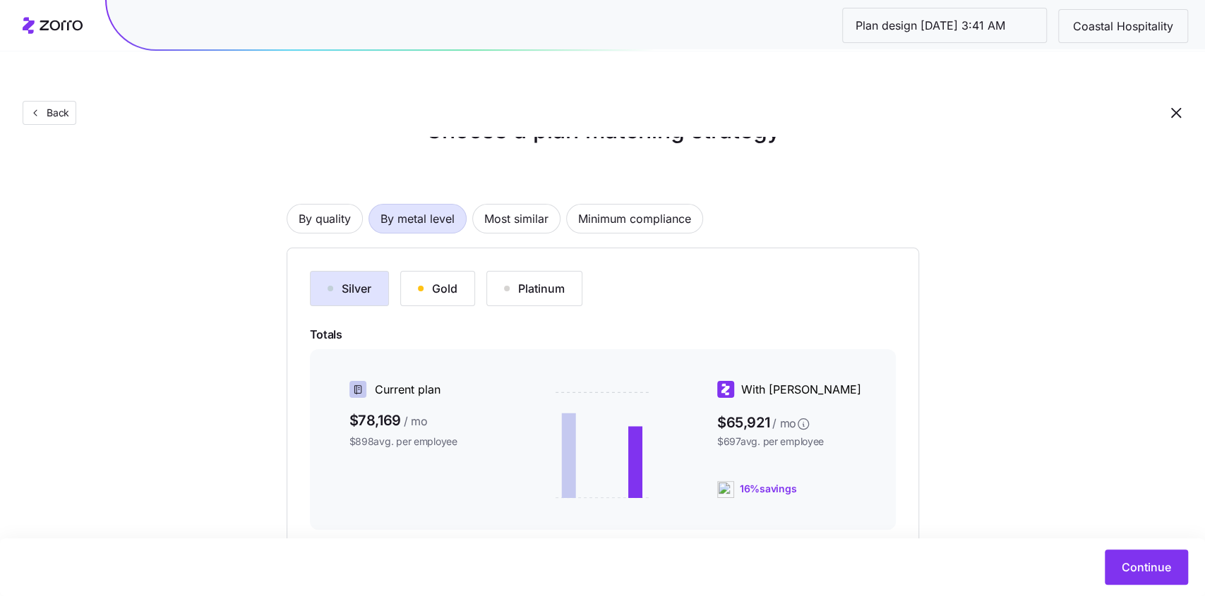
scroll to position [71, 0]
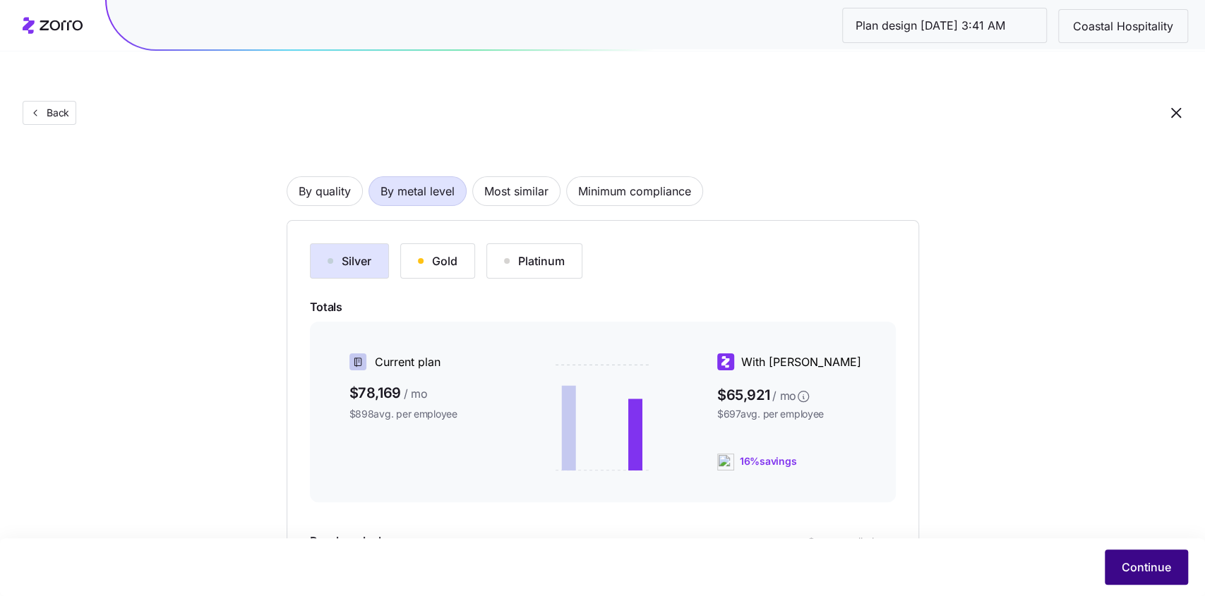
click at [1122, 557] on button "Continue" at bounding box center [1145, 567] width 83 height 35
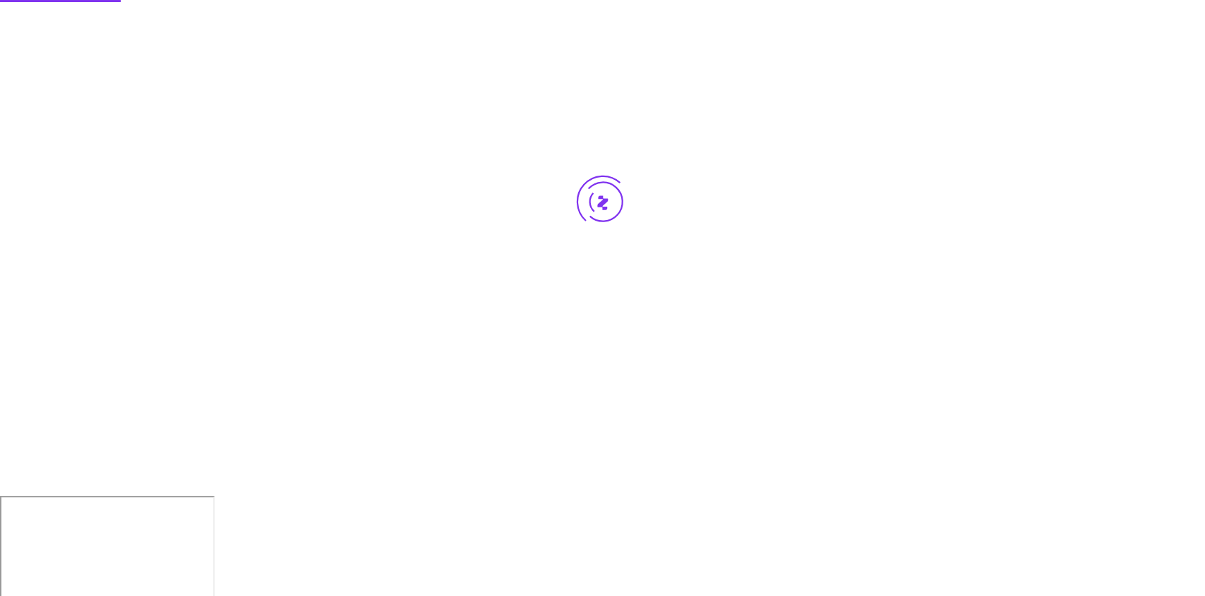
scroll to position [0, 0]
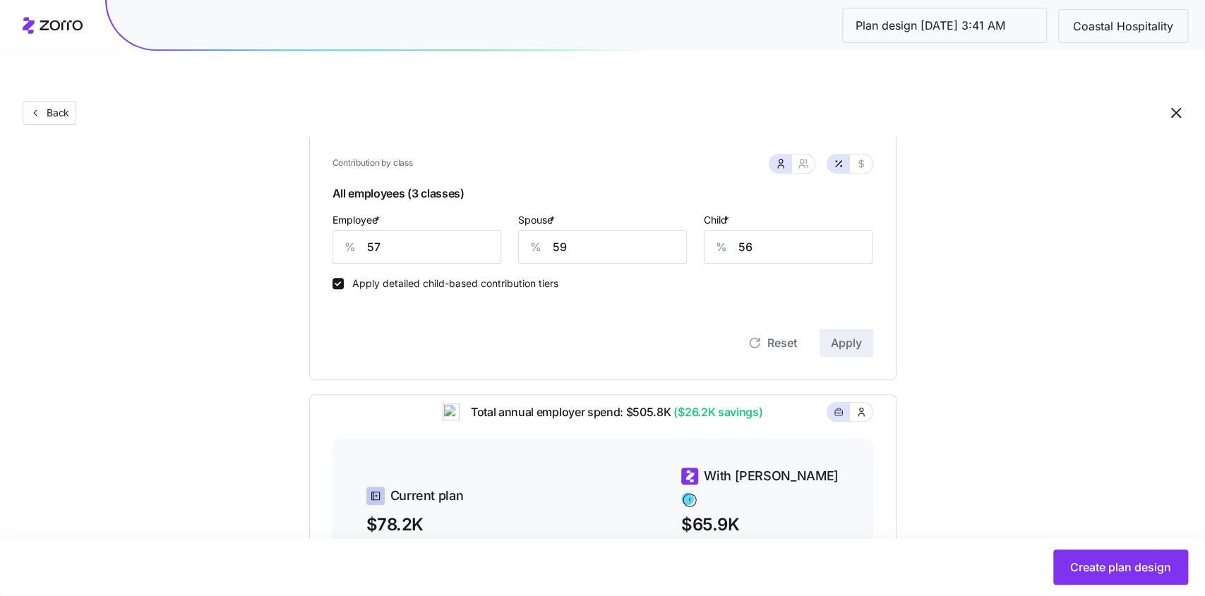
scroll to position [670, 0]
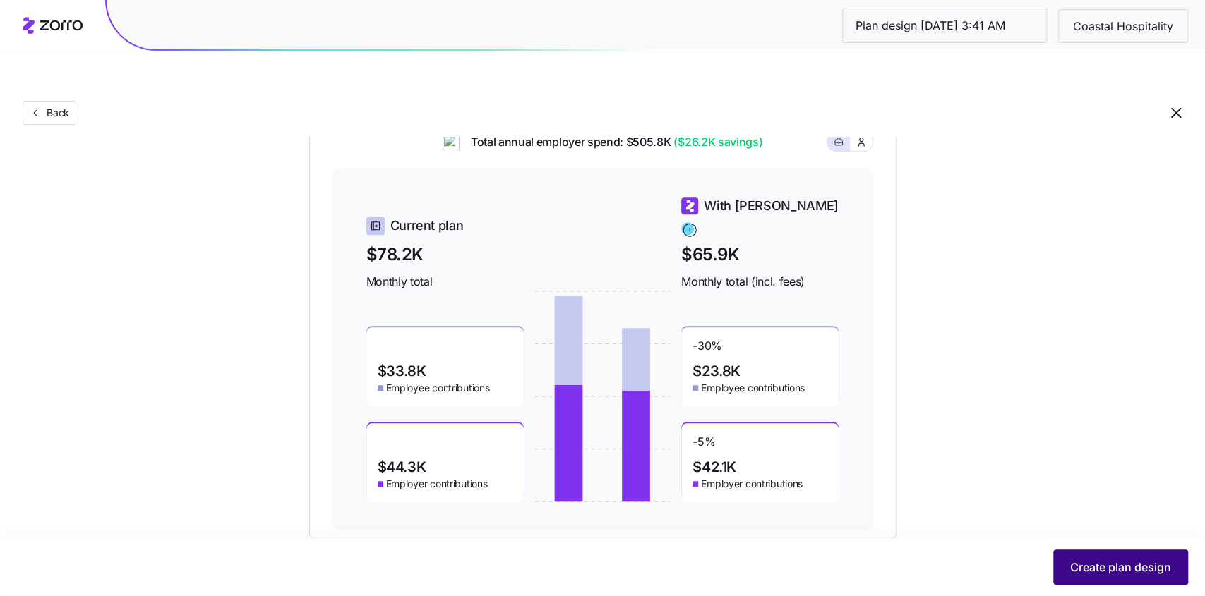
click at [1077, 565] on span "Create plan design" at bounding box center [1120, 567] width 101 height 17
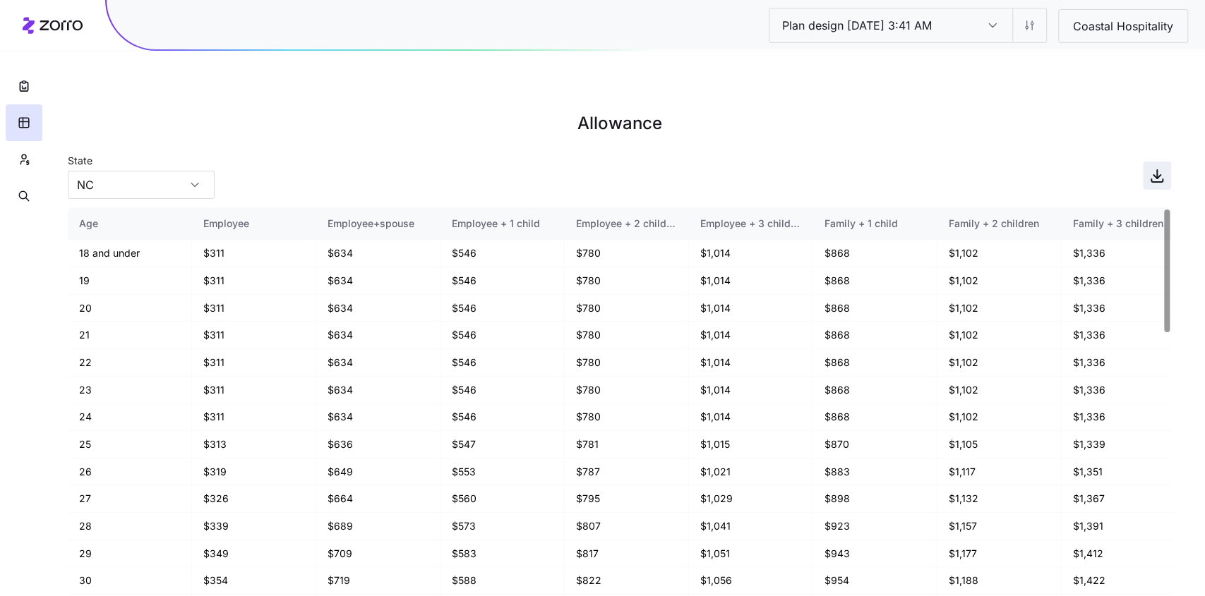
click at [1165, 162] on span "button" at bounding box center [1156, 175] width 27 height 27
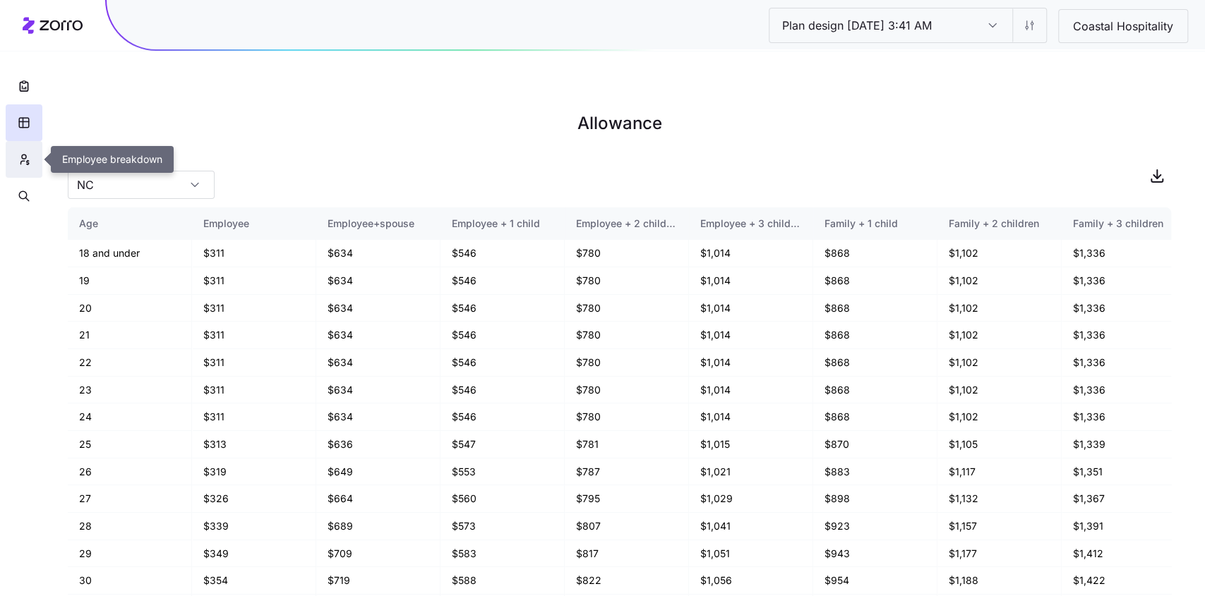
click at [12, 162] on button "button" at bounding box center [24, 159] width 37 height 37
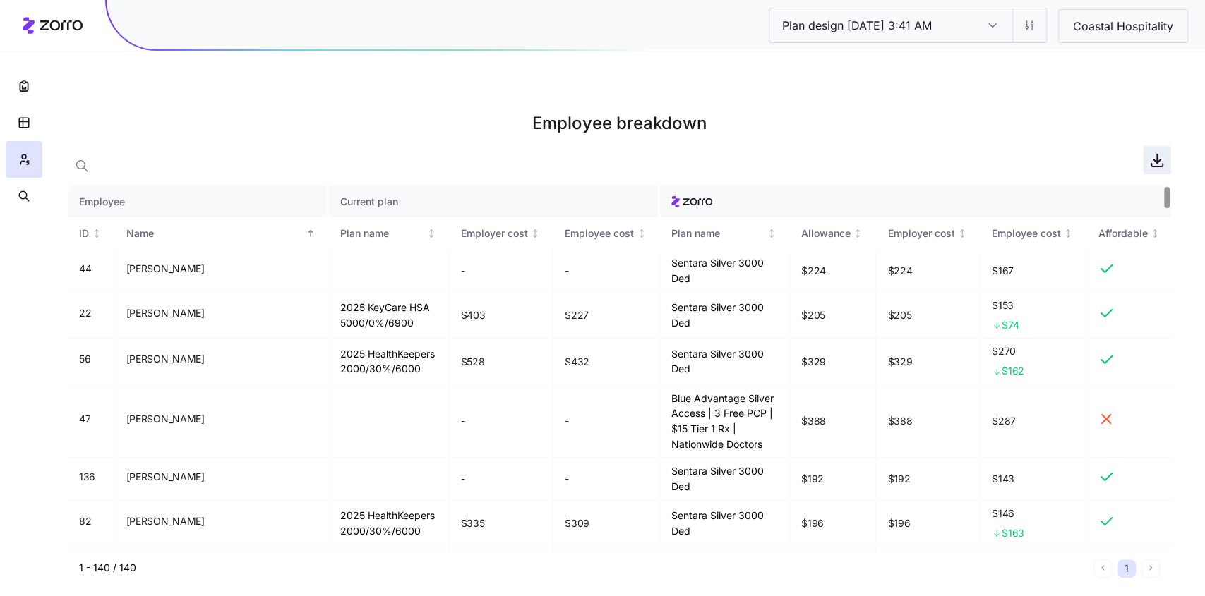
click at [1152, 152] on icon "button" at bounding box center [1156, 160] width 17 height 17
click at [29, 93] on button "button" at bounding box center [24, 86] width 37 height 37
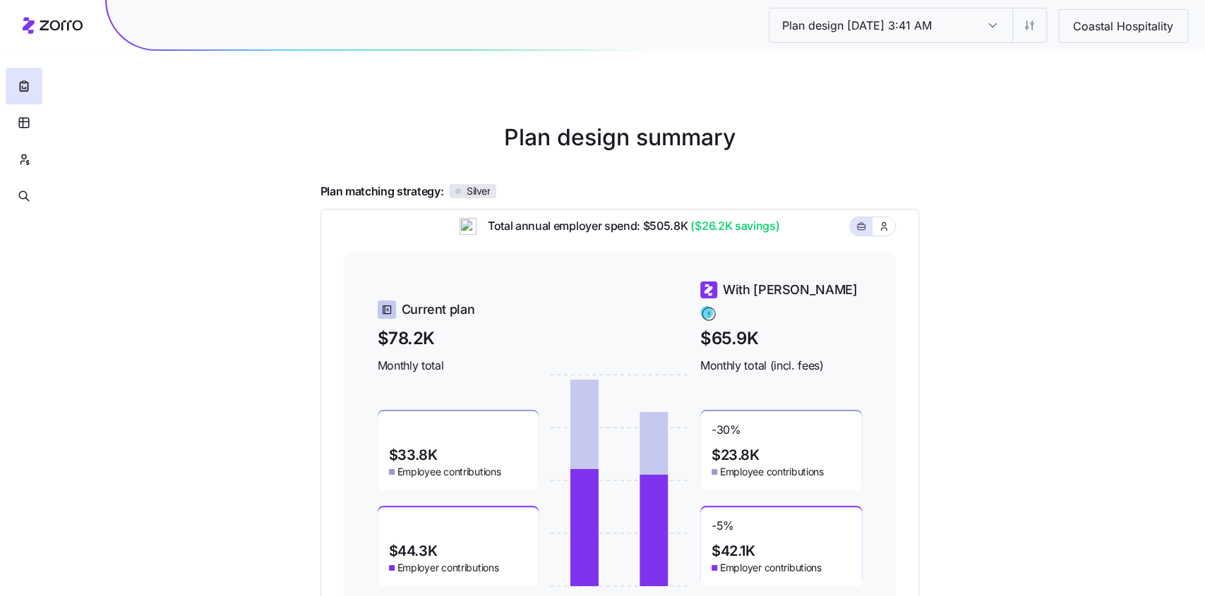
scroll to position [177, 0]
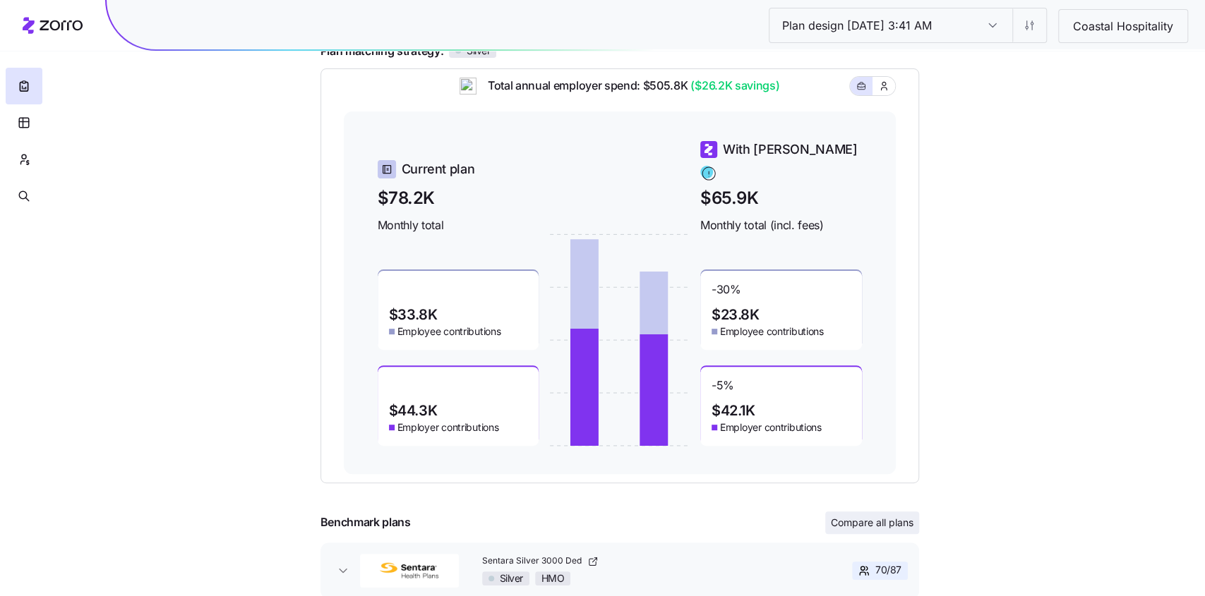
click at [896, 516] on span "Compare all plans" at bounding box center [872, 523] width 83 height 14
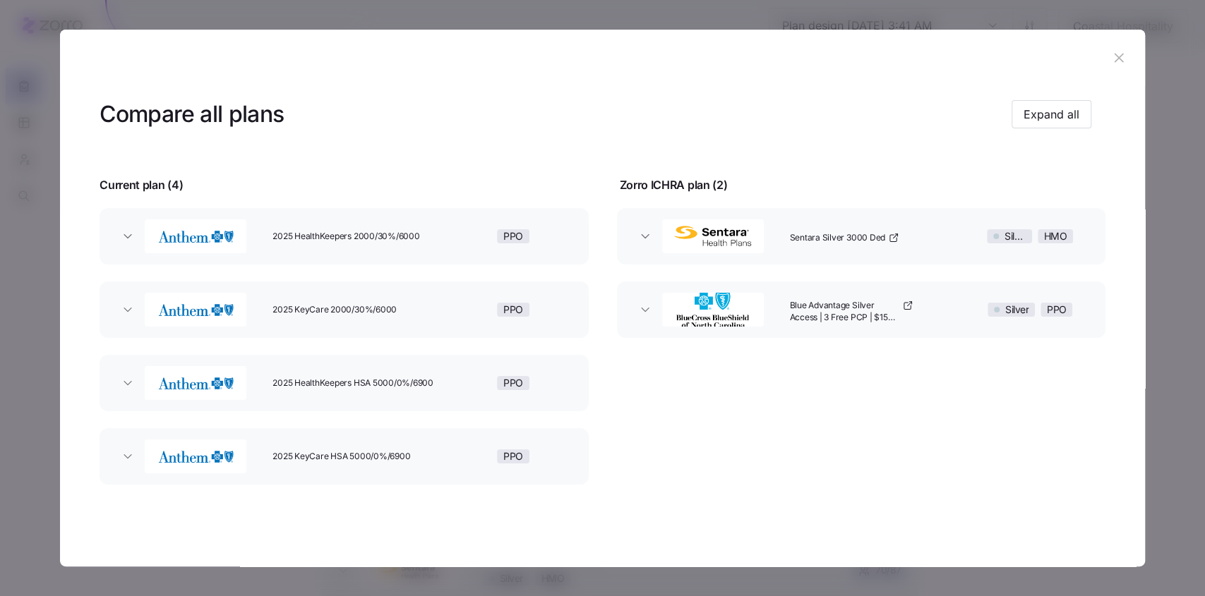
click at [1062, 97] on header "Compare all plans Expand all" at bounding box center [601, 114] width 1005 height 56
click at [1059, 108] on span "Expand all" at bounding box center [1051, 114] width 56 height 17
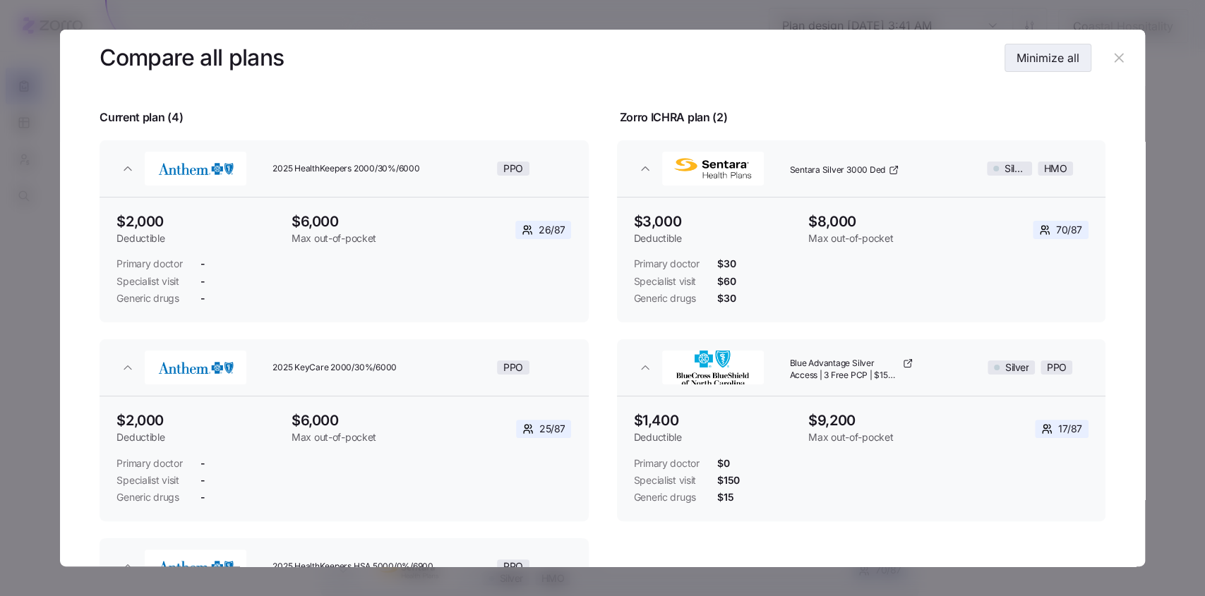
scroll to position [68, 0]
click at [1116, 61] on icon "button" at bounding box center [1118, 58] width 9 height 9
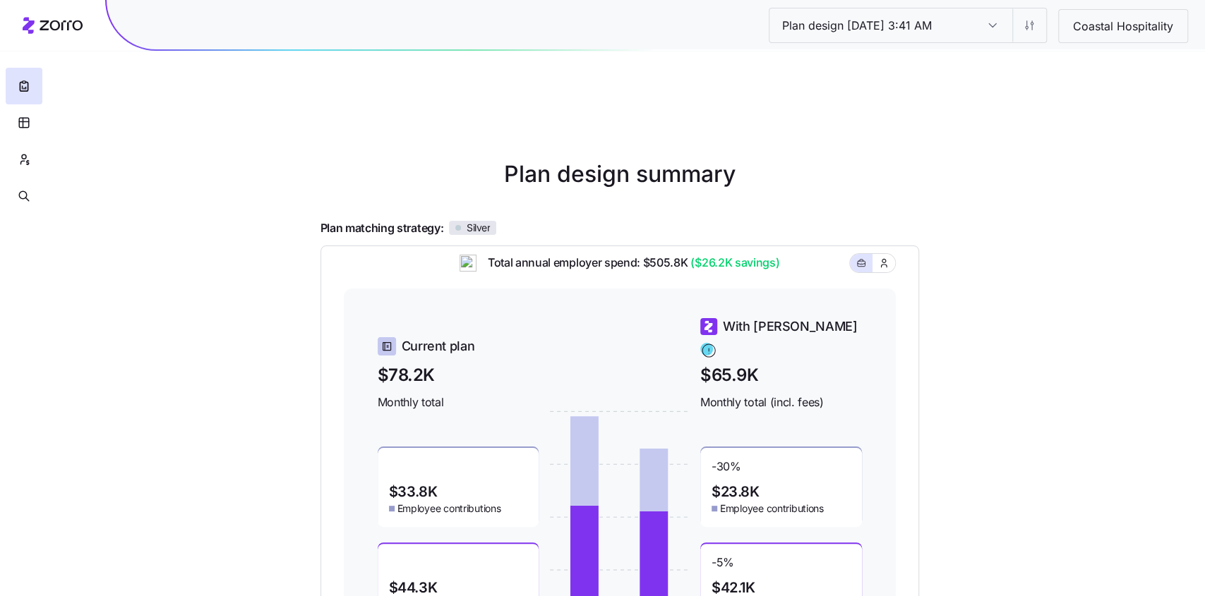
scroll to position [177, 0]
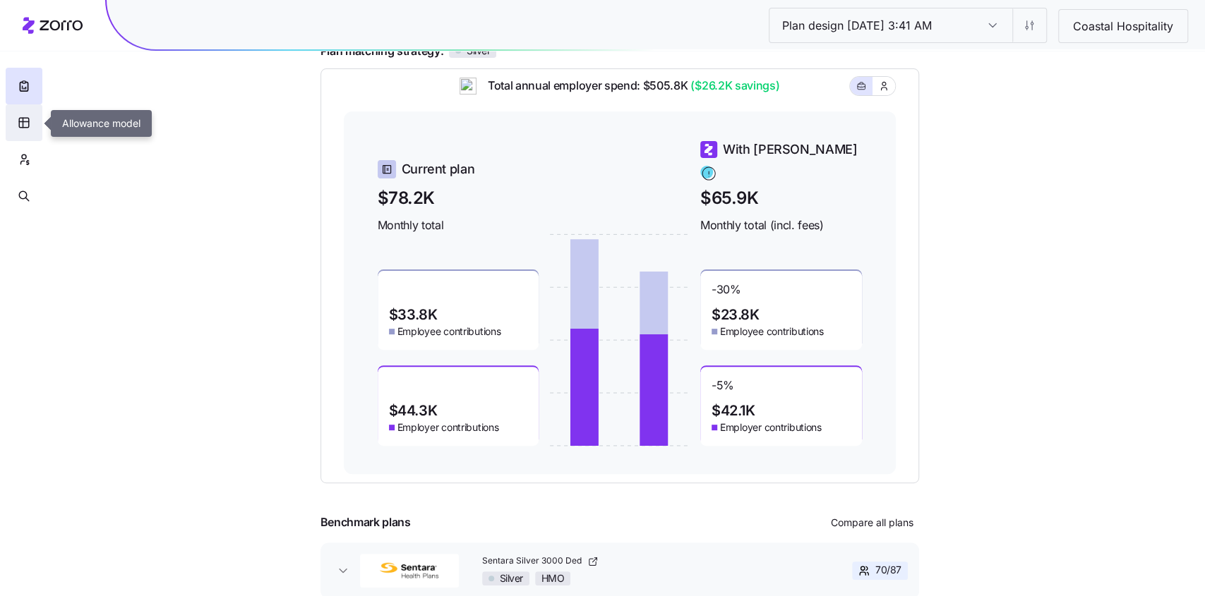
click at [21, 119] on icon "button" at bounding box center [24, 123] width 13 height 14
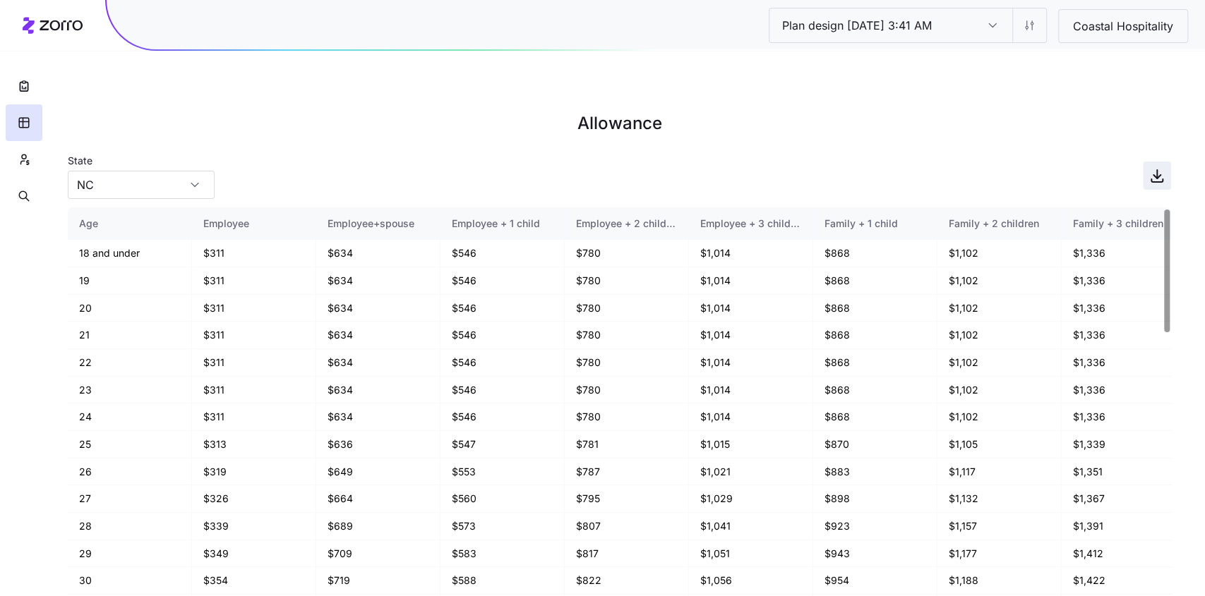
click at [1153, 167] on icon "button" at bounding box center [1156, 175] width 17 height 17
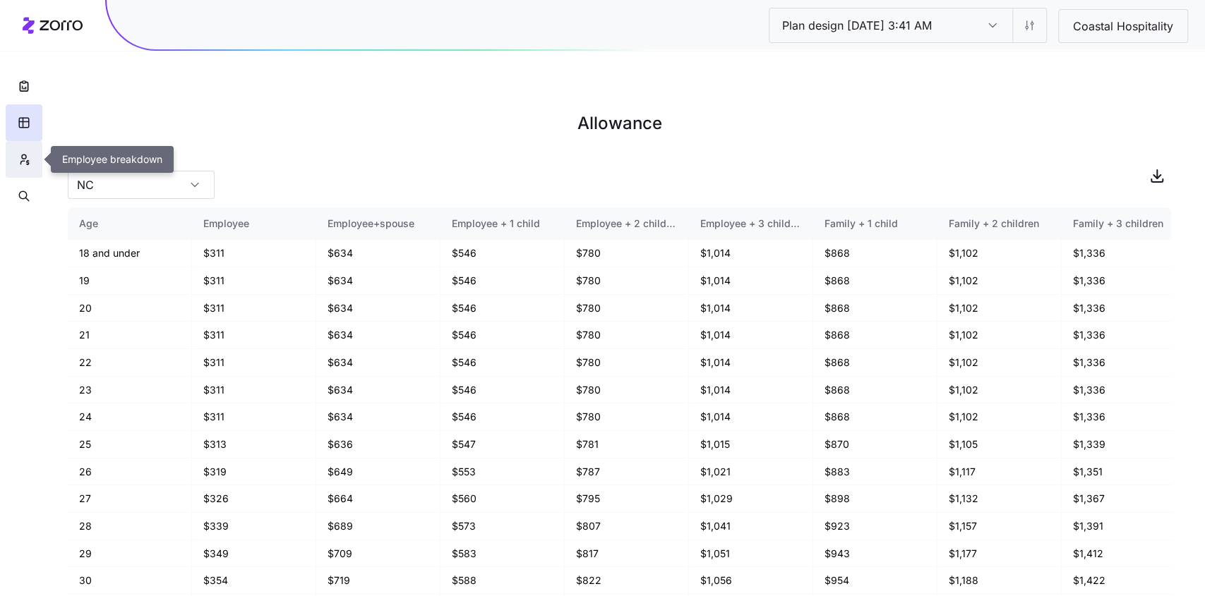
click at [6, 145] on button "button" at bounding box center [24, 159] width 37 height 37
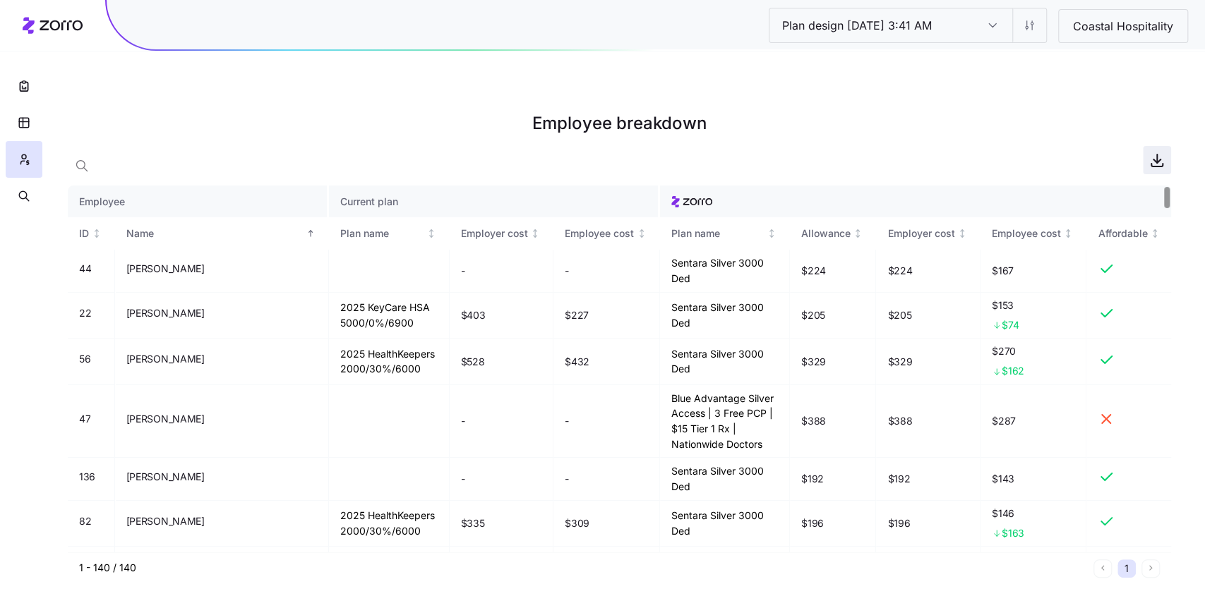
click at [1157, 152] on icon "button" at bounding box center [1156, 160] width 17 height 17
